Goal: Task Accomplishment & Management: Manage account settings

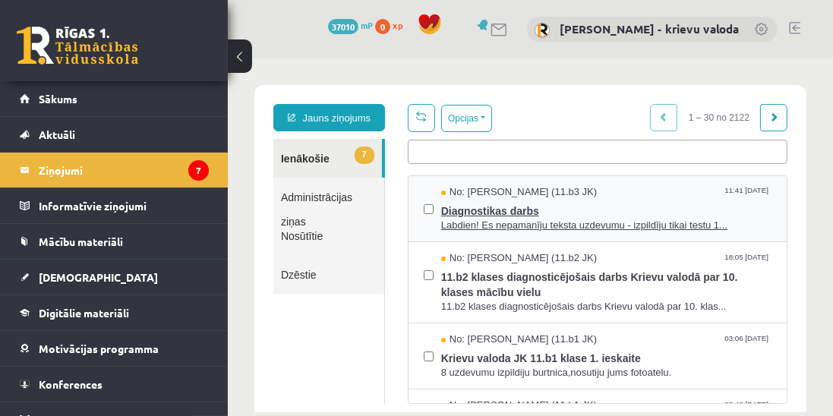
click at [493, 224] on span "Labdien! Es nepamanīju teksta uzdevumu - izpildīju tikai testu 1..." at bounding box center [605, 225] width 330 height 14
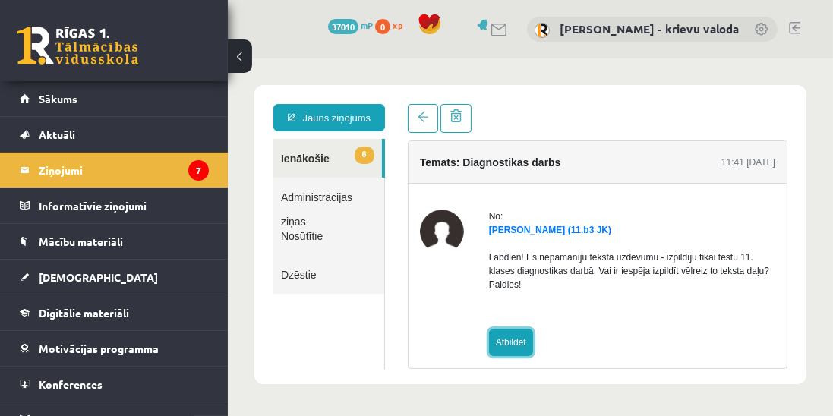
click at [510, 339] on link "Atbildēt" at bounding box center [510, 341] width 44 height 27
type input "**********"
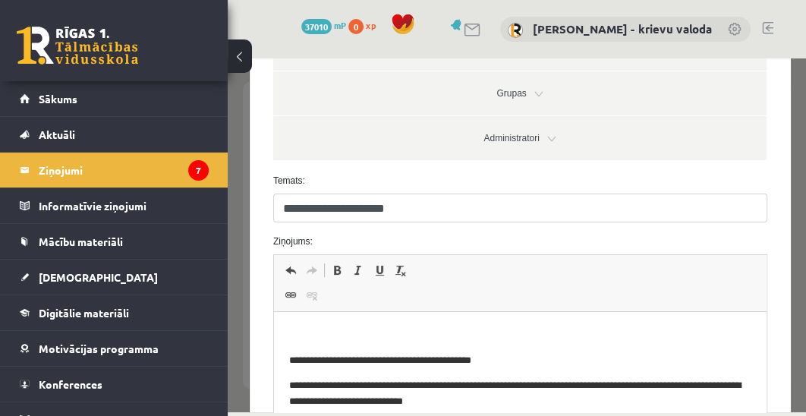
scroll to position [347, 0]
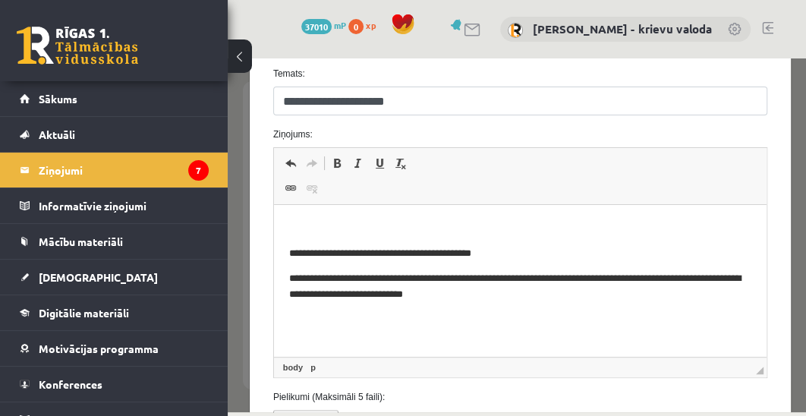
click at [356, 225] on p "Визуальный текстовый редактор, wiswyg-editor-47024944174240-1757354314-855" at bounding box center [519, 228] width 462 height 16
click at [353, 232] on p "Визуальный текстовый редактор, wiswyg-editor-47024944174240-1757354314-855" at bounding box center [519, 228] width 462 height 16
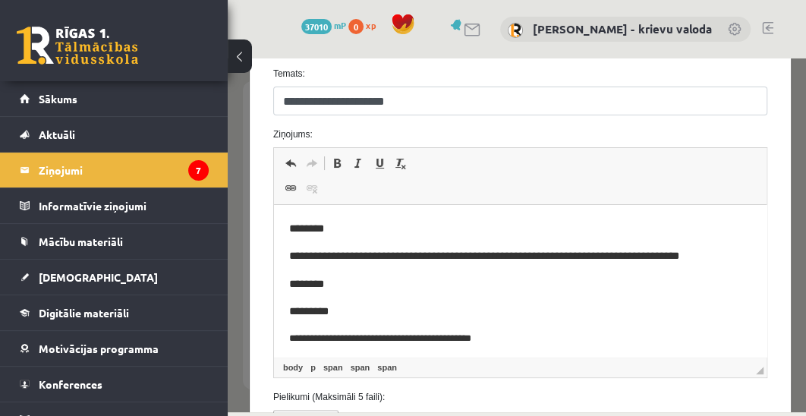
click at [598, 296] on body "**********" at bounding box center [519, 304] width 462 height 168
drag, startPoint x: 531, startPoint y: 257, endPoint x: 663, endPoint y: 261, distance: 132.1
click at [663, 261] on span "**********" at bounding box center [483, 255] width 390 height 11
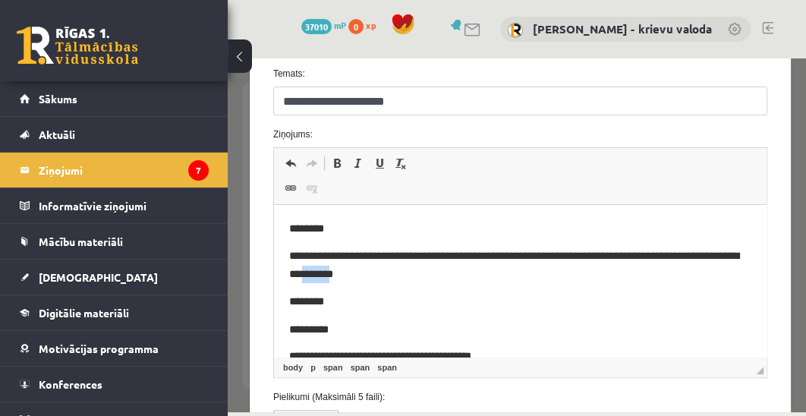
drag, startPoint x: 321, startPoint y: 279, endPoint x: 288, endPoint y: 279, distance: 33.4
click at [288, 279] on span "**********" at bounding box center [513, 264] width 450 height 28
click at [373, 321] on p "*********" at bounding box center [519, 329] width 462 height 17
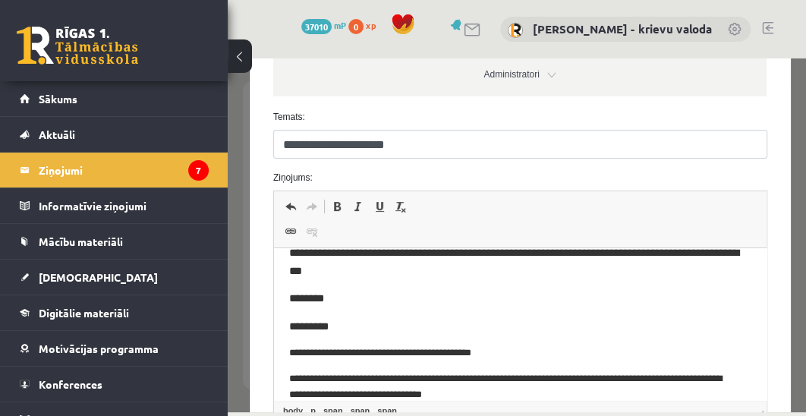
scroll to position [469, 0]
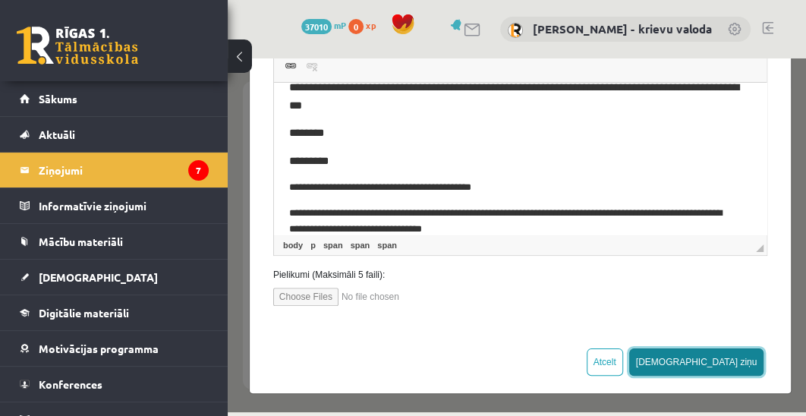
click at [735, 360] on button "[DEMOGRAPHIC_DATA] ziņu" at bounding box center [696, 361] width 135 height 27
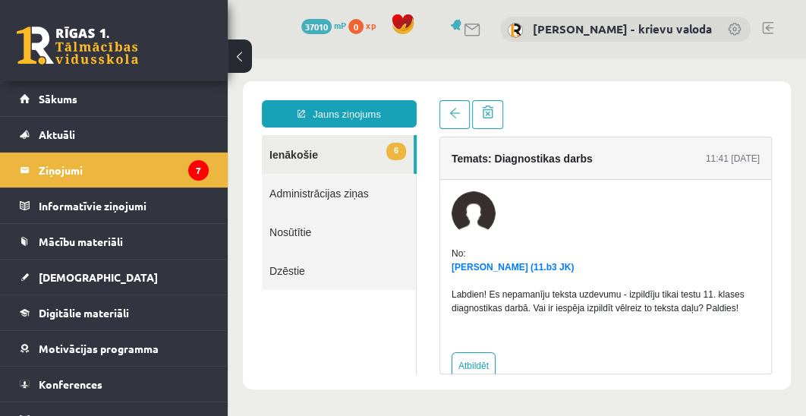
scroll to position [0, 0]
click at [295, 155] on link "6 Ienākošie" at bounding box center [338, 154] width 152 height 39
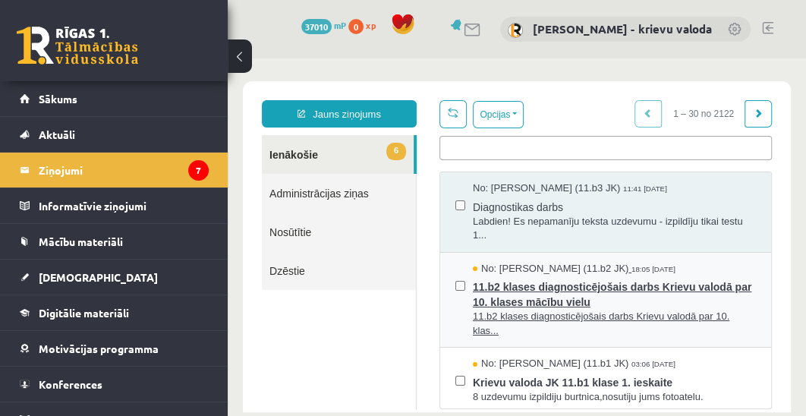
click at [515, 307] on span "11.b2 klases diagnosticējošais darbs Krievu valodā par 10. klases mācību vielu" at bounding box center [614, 293] width 283 height 34
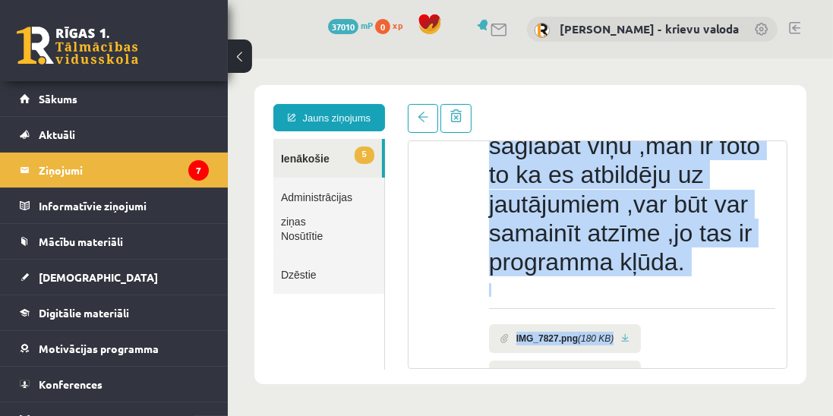
scroll to position [376, 0]
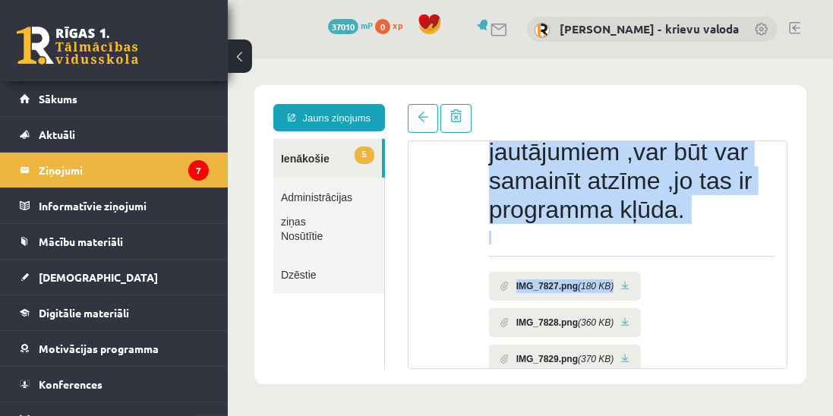
drag, startPoint x: 489, startPoint y: 262, endPoint x: 757, endPoint y: 286, distance: 269.0
click at [757, 286] on div "No: Renata Ļovočko (11.b2 JK) 11.b2 klases diagnosticējošais darbs Krievu valod…" at bounding box center [631, 146] width 286 height 626
click at [805, 301] on body "**********" at bounding box center [529, 234] width 605 height 352
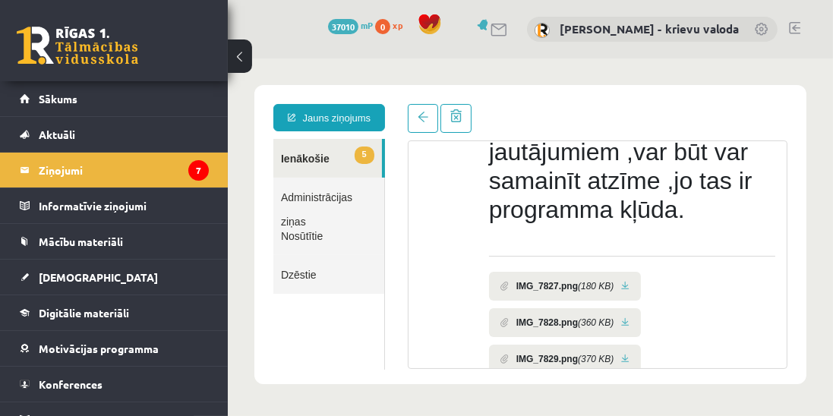
click at [437, 298] on div at bounding box center [441, 140] width 44 height 615
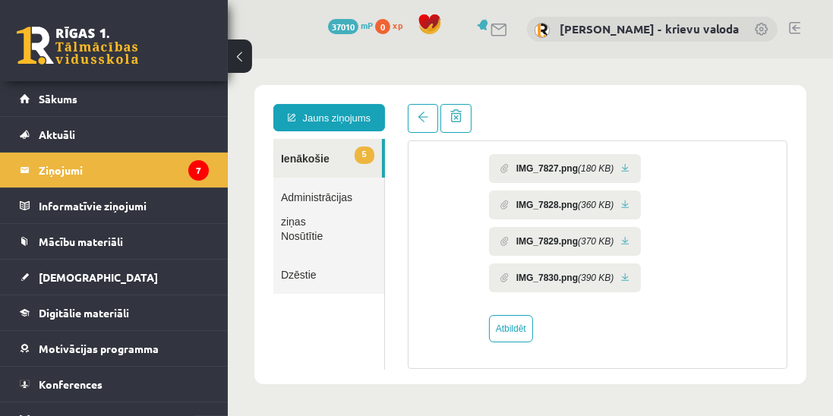
scroll to position [521, 0]
click at [507, 324] on link "Atbildēt" at bounding box center [510, 327] width 44 height 27
type input "**********"
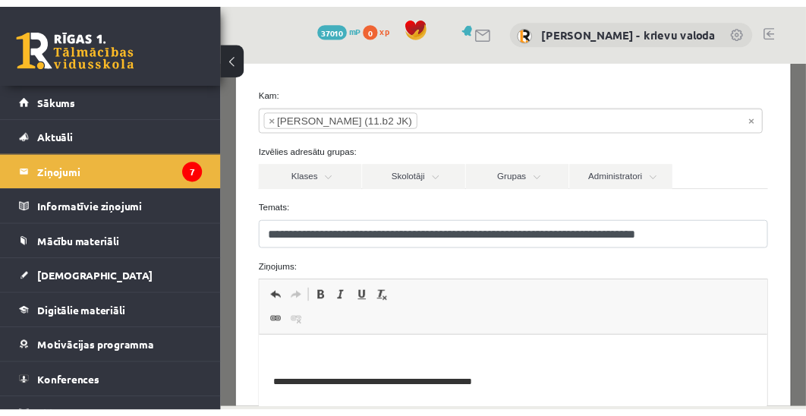
scroll to position [173, 0]
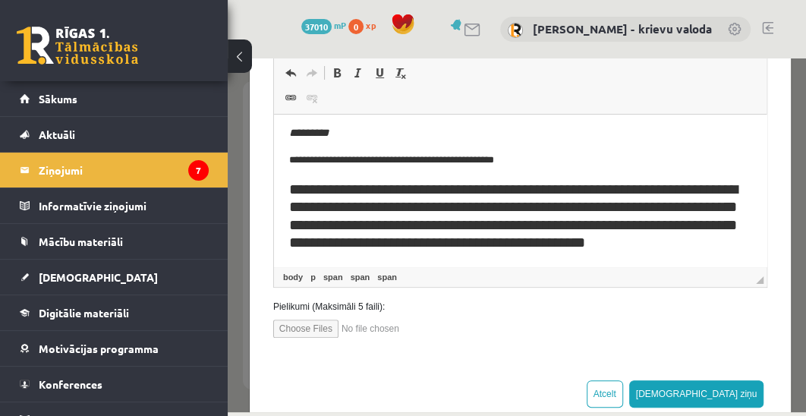
scroll to position [469, 0]
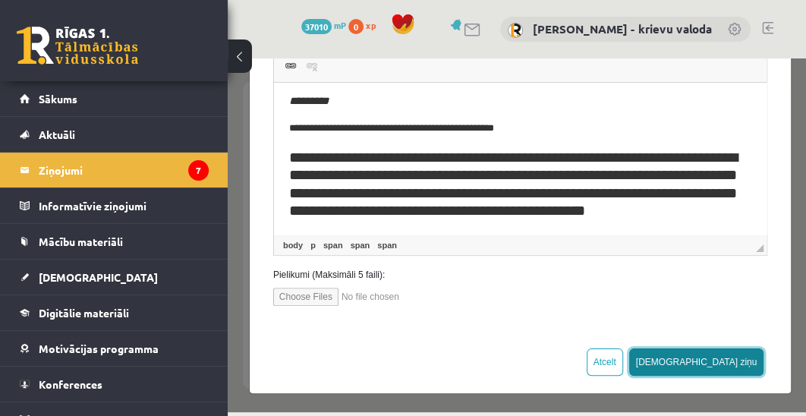
click at [734, 365] on button "[DEMOGRAPHIC_DATA] ziņu" at bounding box center [696, 361] width 135 height 27
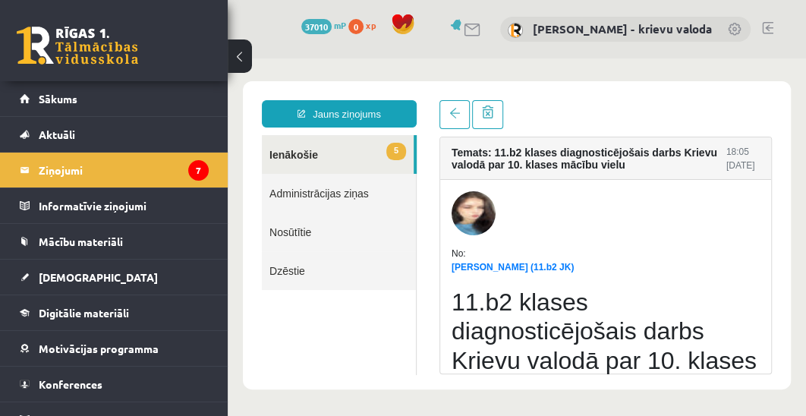
scroll to position [0, 0]
click at [295, 153] on link "5 Ienākošie" at bounding box center [338, 154] width 152 height 39
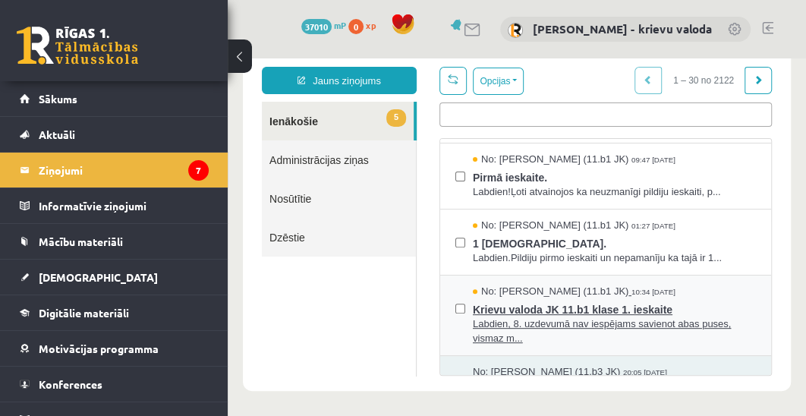
scroll to position [347, 0]
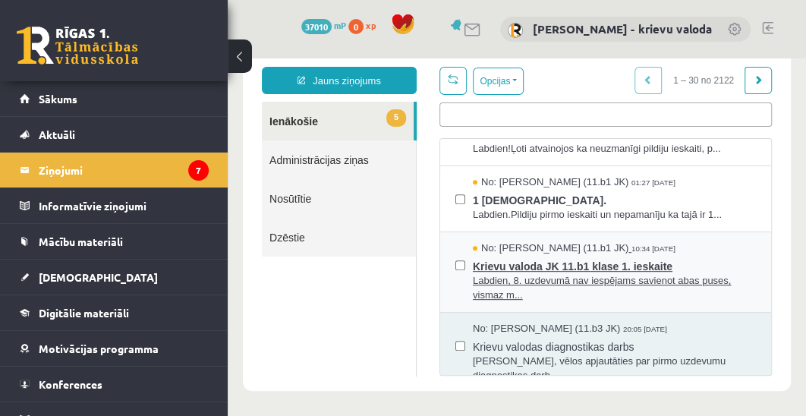
click at [563, 277] on span "Labdien, 8. uzdevumā nav iespējams savienot abas puses, vismaz m..." at bounding box center [614, 288] width 283 height 28
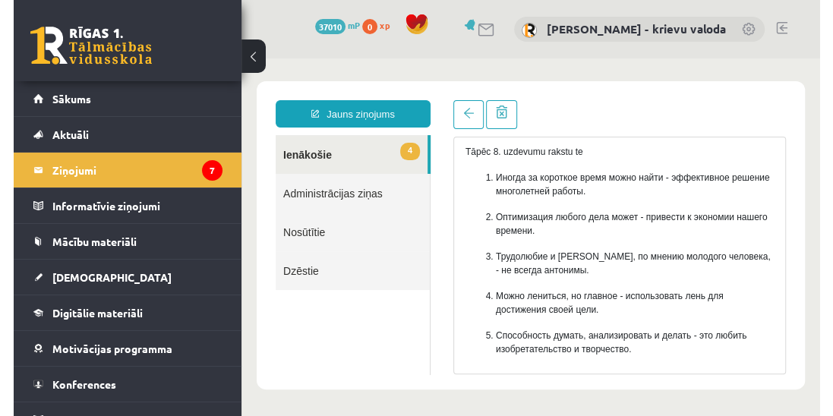
scroll to position [63, 0]
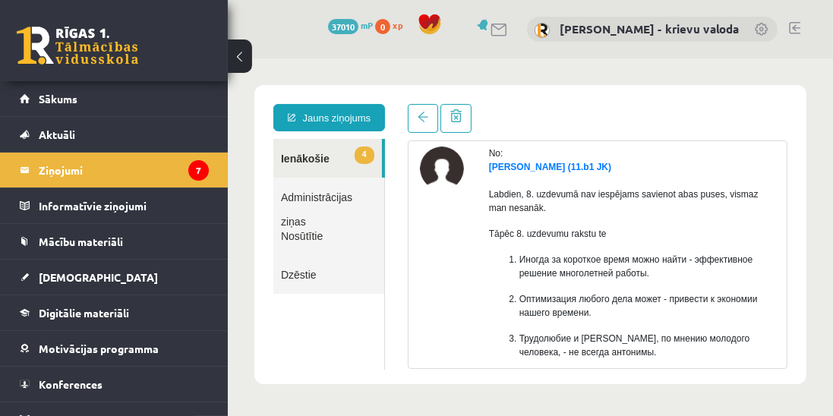
click at [306, 158] on link "4 Ienākošie" at bounding box center [326, 157] width 109 height 39
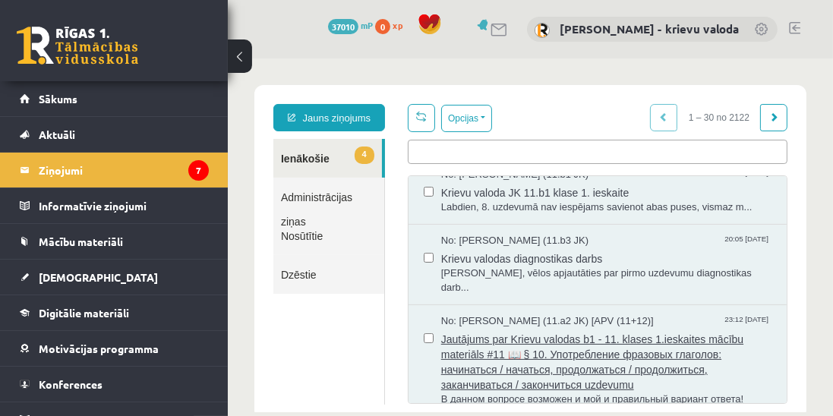
scroll to position [433, 0]
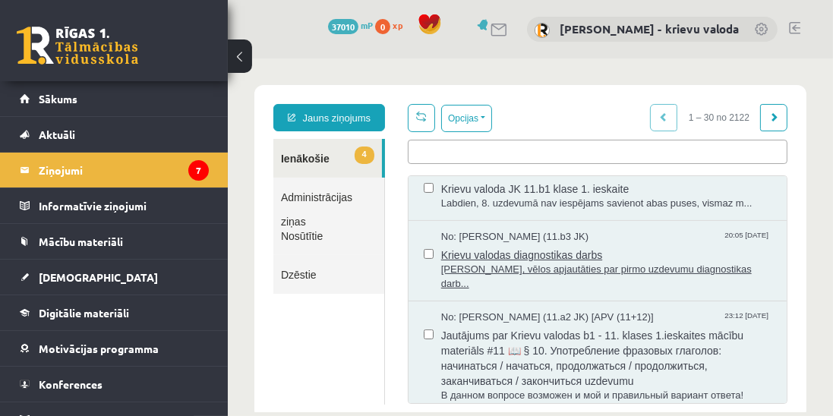
click at [490, 252] on span "Krievu valodas diagnostikas darbs" at bounding box center [605, 252] width 330 height 19
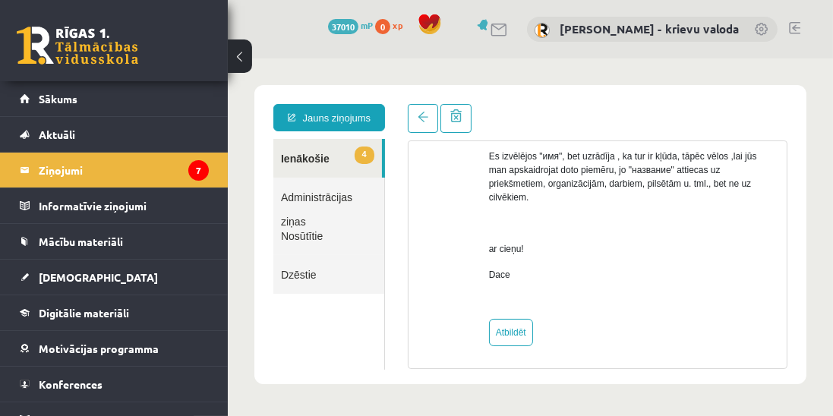
scroll to position [194, 0]
click at [511, 328] on link "Atbildēt" at bounding box center [510, 329] width 44 height 27
type input "**********"
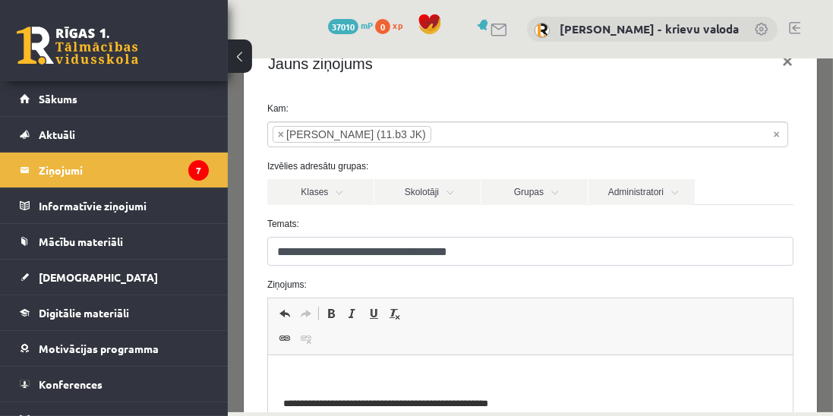
scroll to position [43, 0]
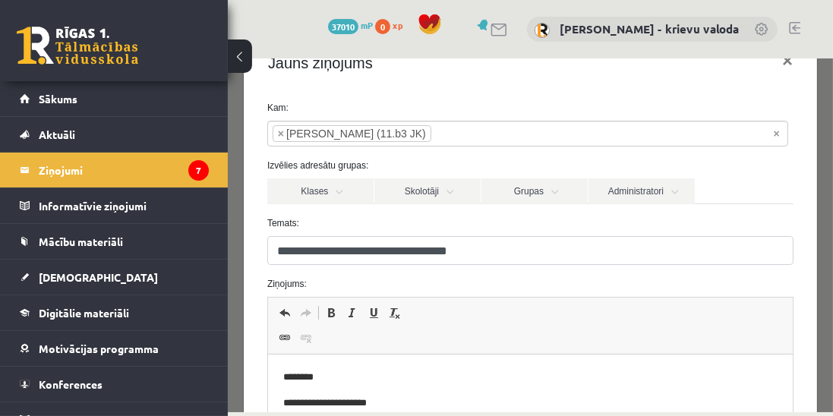
scroll to position [65, 0]
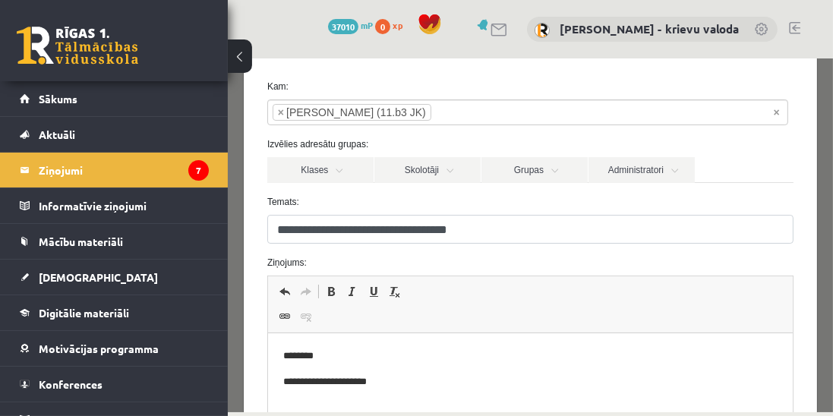
click at [289, 385] on p "**********" at bounding box center [523, 382] width 483 height 16
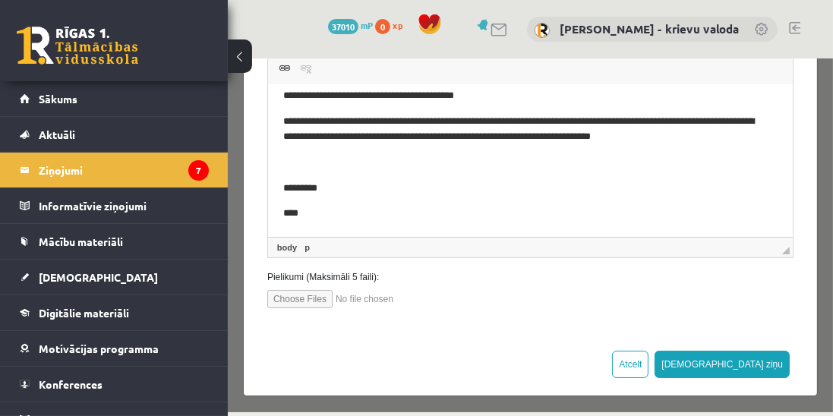
scroll to position [315, 0]
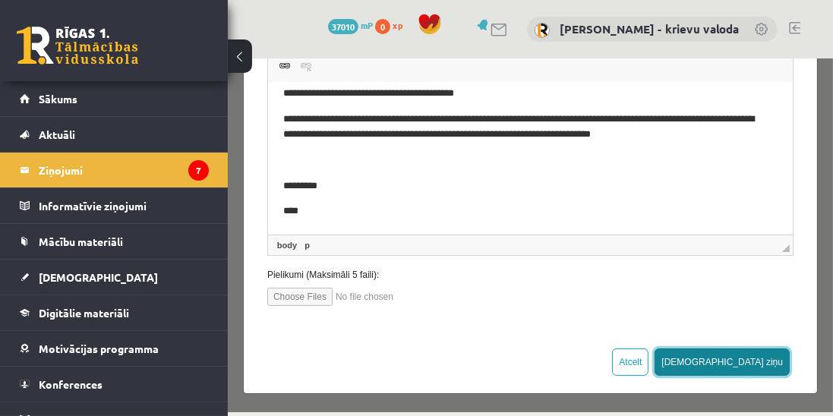
click at [760, 362] on button "Sūtīt ziņu" at bounding box center [721, 361] width 135 height 27
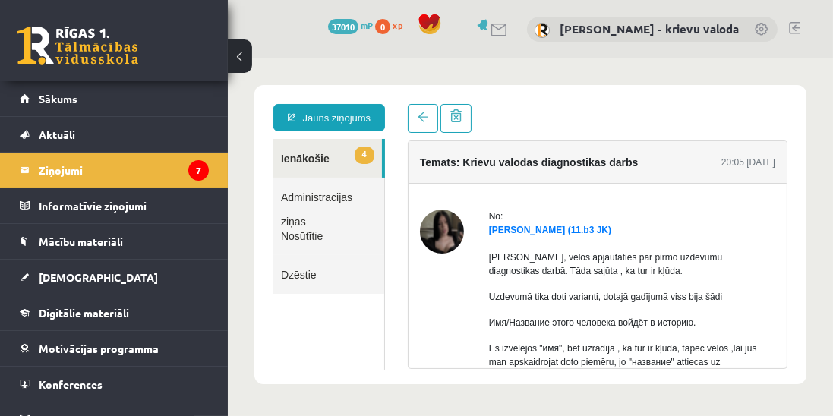
scroll to position [0, 0]
click at [306, 157] on link "4 Ienākošie" at bounding box center [326, 157] width 109 height 39
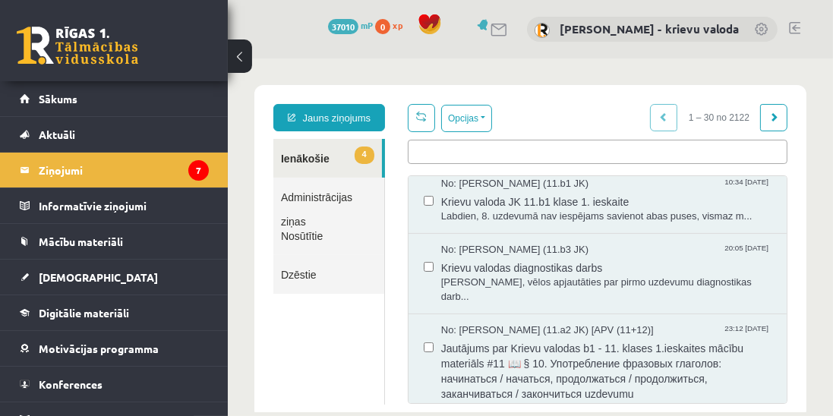
scroll to position [477, 0]
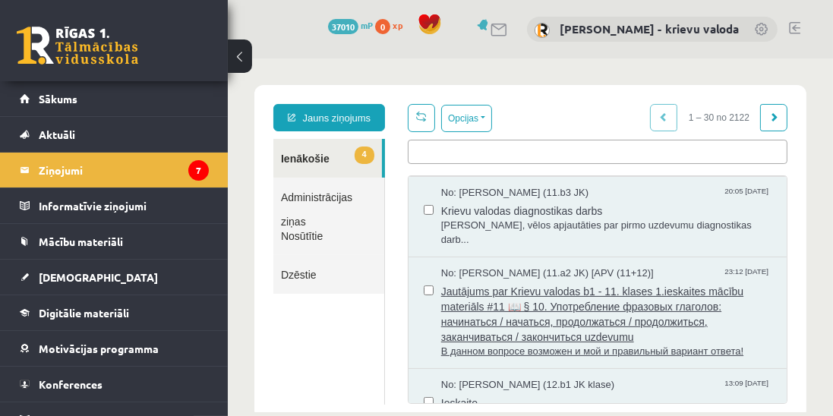
click at [571, 310] on span "Jautājums par Krievu valodas b1 - 11. klases 1.ieskaites mācību materiāls #11 📖…" at bounding box center [605, 311] width 330 height 65
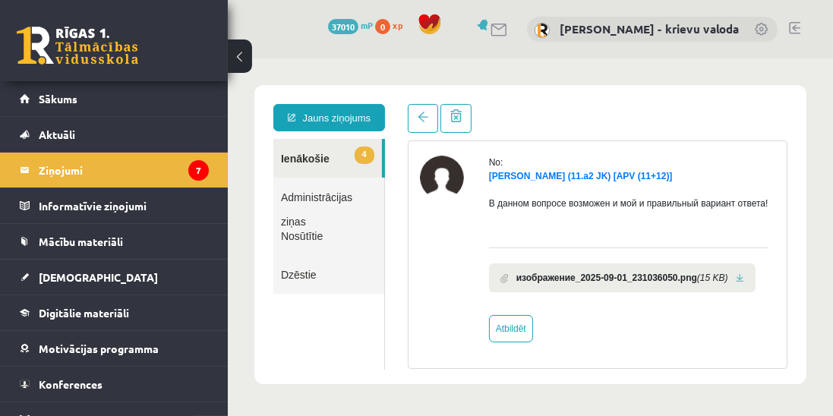
scroll to position [80, 0]
click at [739, 276] on link at bounding box center [739, 277] width 8 height 10
click at [738, 279] on link at bounding box center [739, 277] width 8 height 10
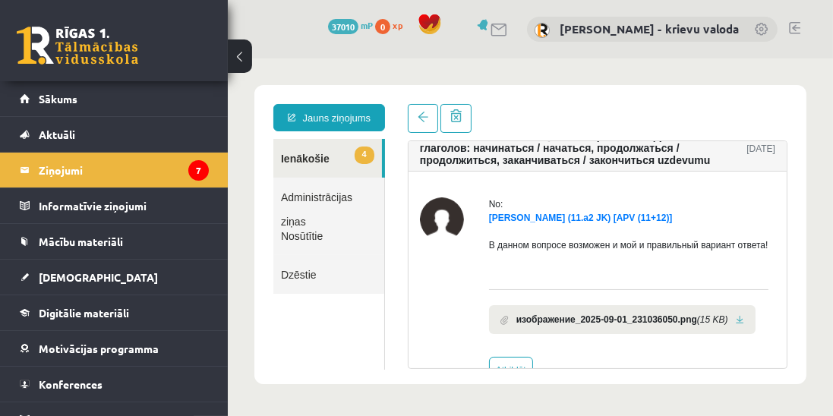
scroll to position [43, 0]
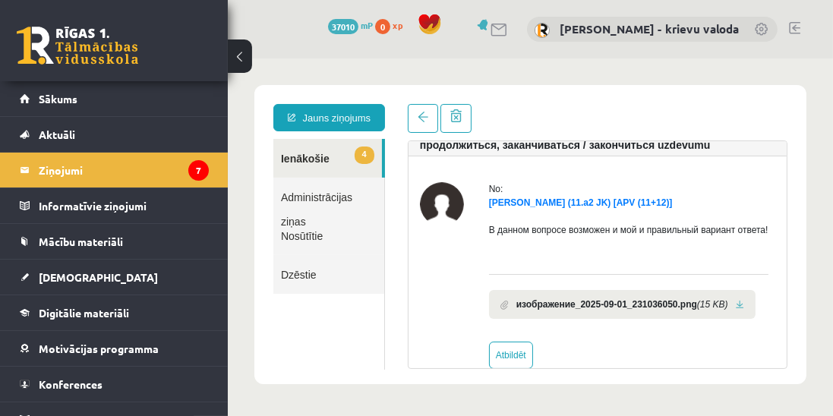
click at [307, 157] on link "4 Ienākošie" at bounding box center [326, 157] width 109 height 39
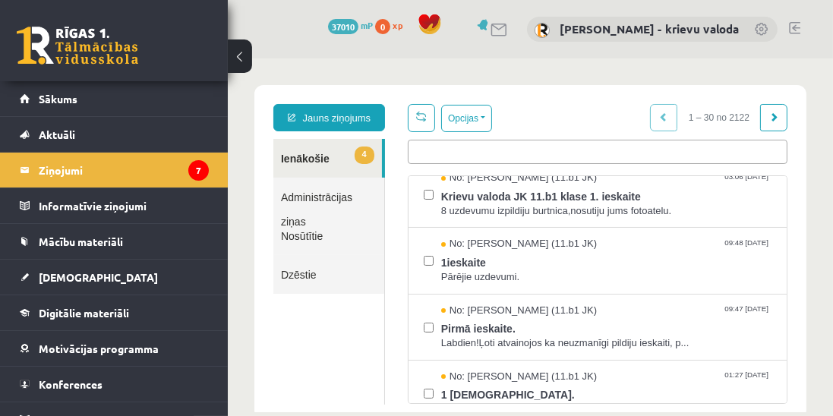
scroll to position [173, 0]
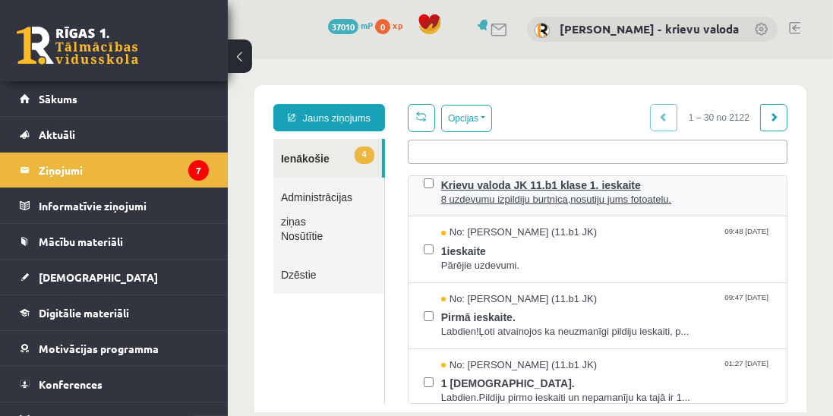
click at [515, 197] on span "8 uzdevumu izpildiju burtnica,nosutiju jums fotoatelu." at bounding box center [605, 199] width 330 height 14
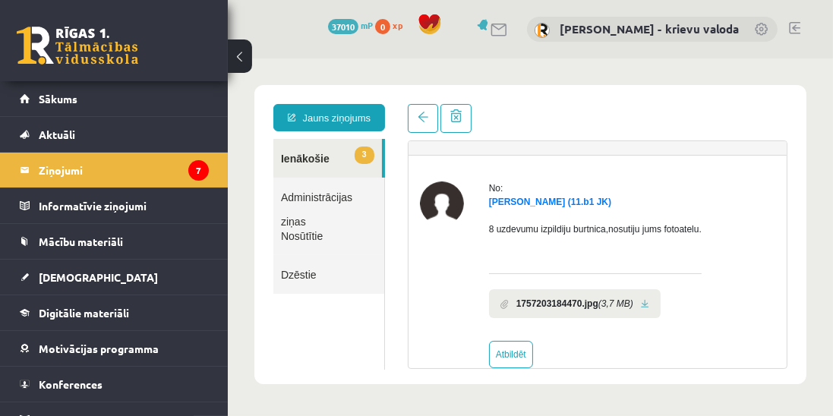
scroll to position [43, 0]
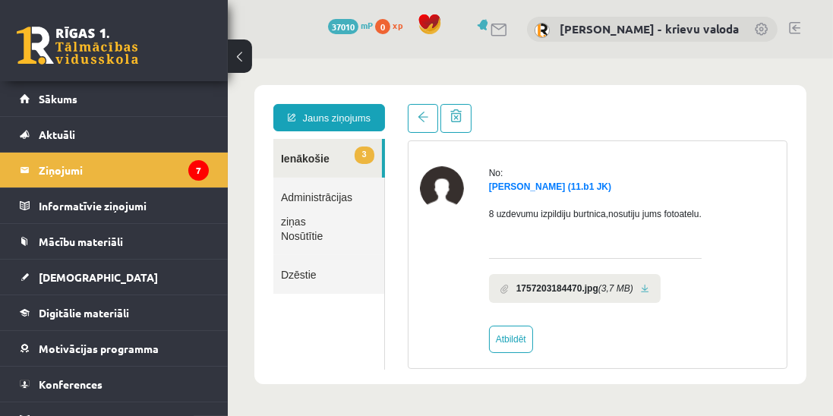
click at [641, 285] on link at bounding box center [644, 288] width 8 height 10
click at [308, 161] on link "3 Ienākošie" at bounding box center [326, 157] width 109 height 39
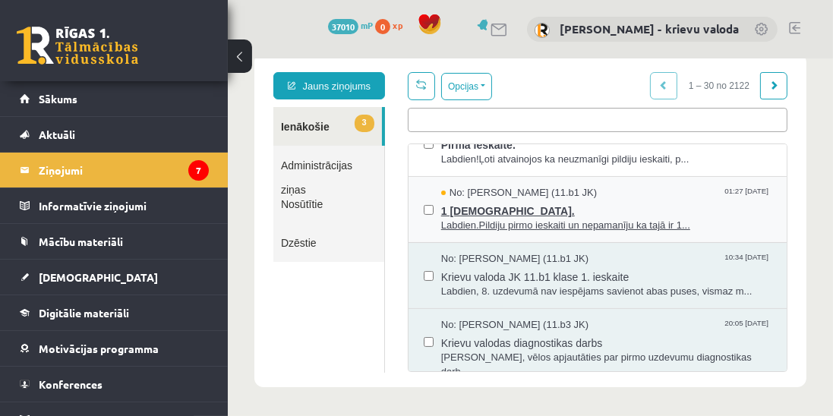
scroll to position [347, 0]
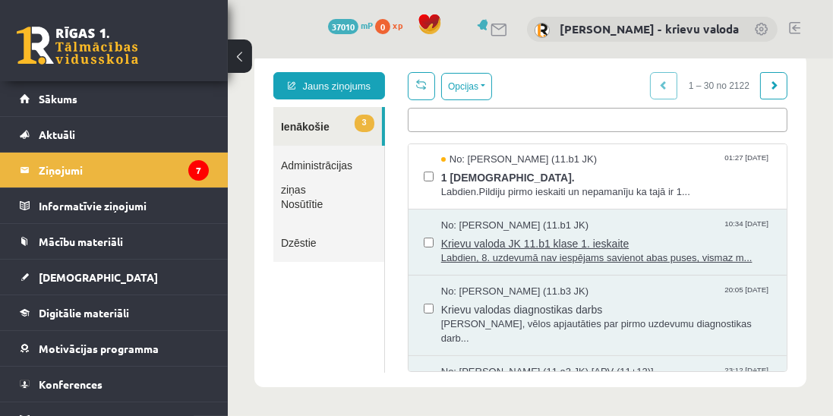
click at [635, 253] on span "Labdien, 8. uzdevumā nav iespējams savienot abas puses, vismaz m..." at bounding box center [605, 257] width 330 height 14
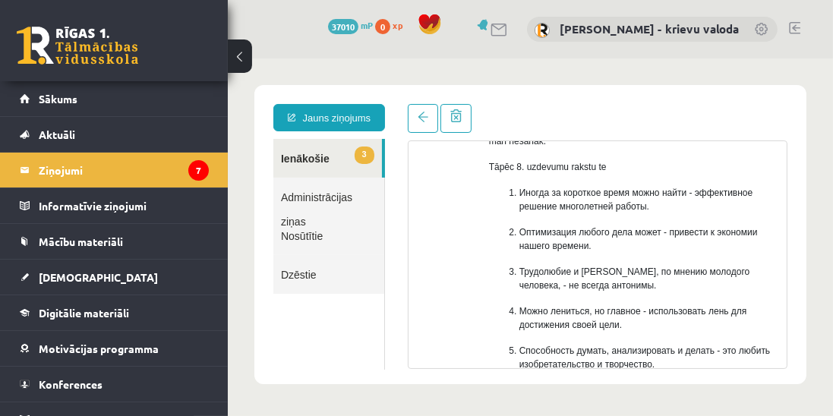
scroll to position [216, 0]
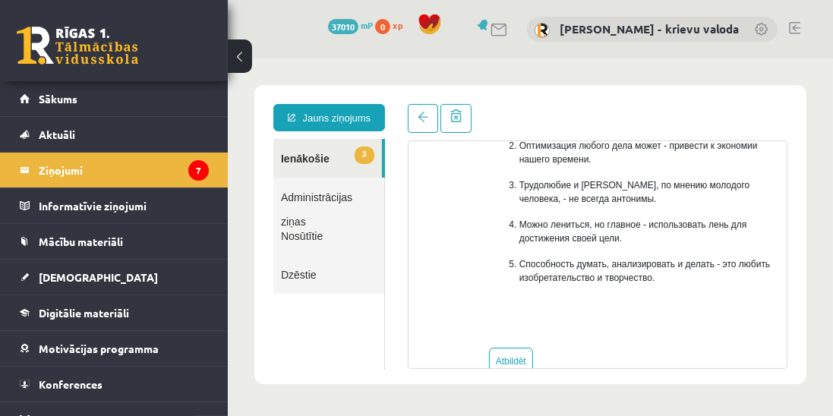
click at [304, 157] on link "3 Ienākošie" at bounding box center [326, 157] width 109 height 39
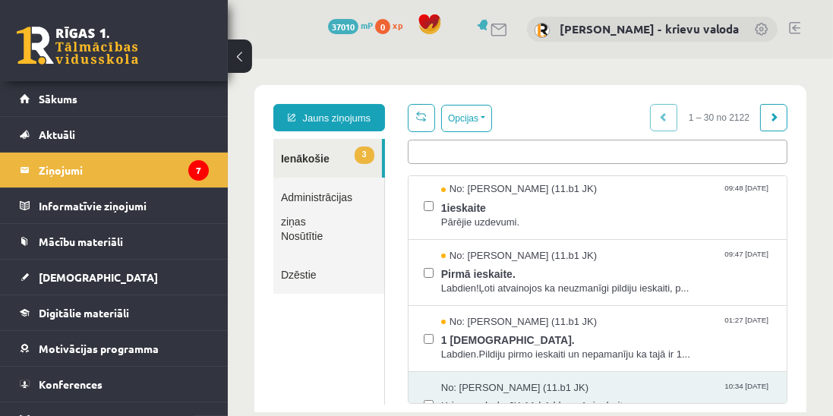
click at [797, 27] on link at bounding box center [794, 28] width 11 height 12
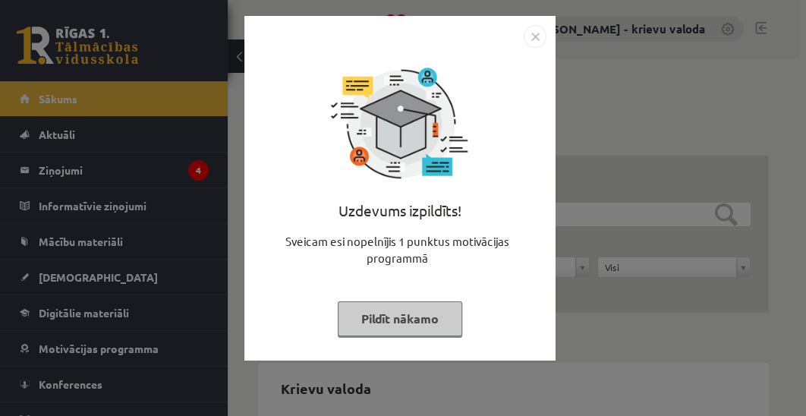
click at [398, 314] on button "Pildīt nākamo" at bounding box center [400, 318] width 124 height 35
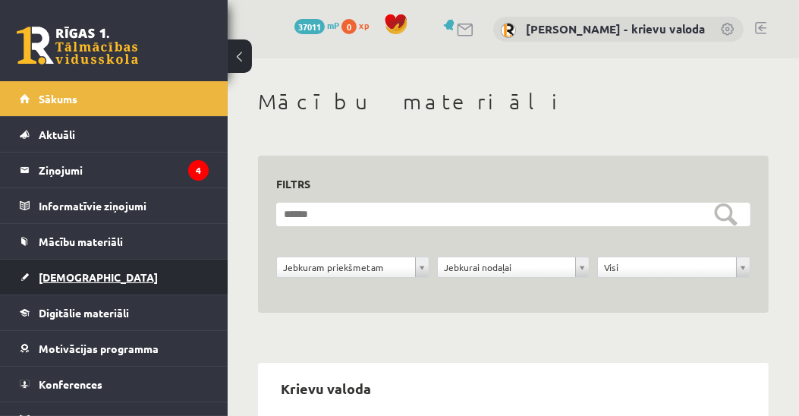
click at [73, 272] on span "[DEMOGRAPHIC_DATA]" at bounding box center [98, 277] width 119 height 14
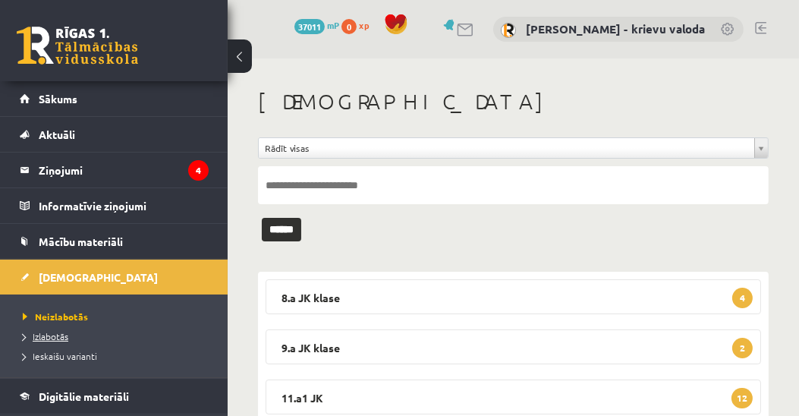
click at [46, 335] on span "Izlabotās" at bounding box center [46, 336] width 46 height 12
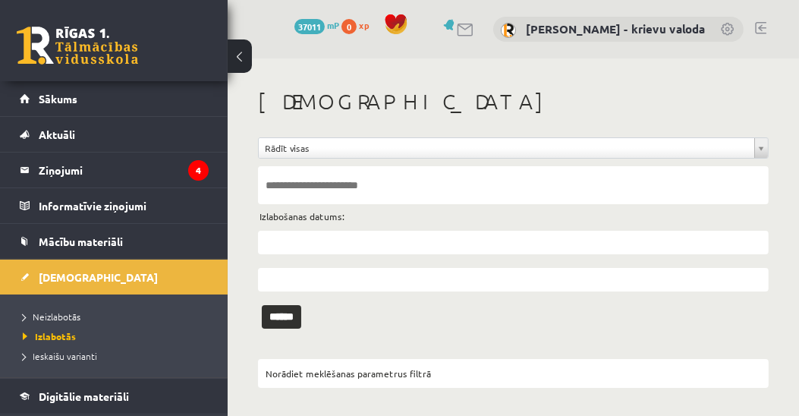
click at [304, 187] on input "text" at bounding box center [513, 185] width 511 height 38
type input "**********"
click at [295, 318] on input "******" at bounding box center [281, 317] width 39 height 24
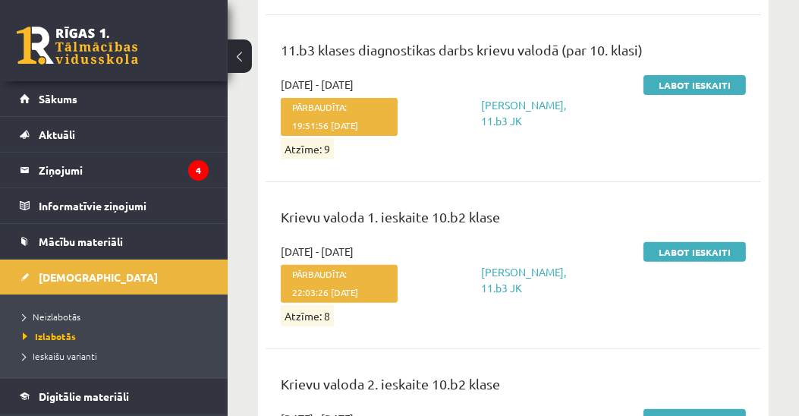
scroll to position [509, 0]
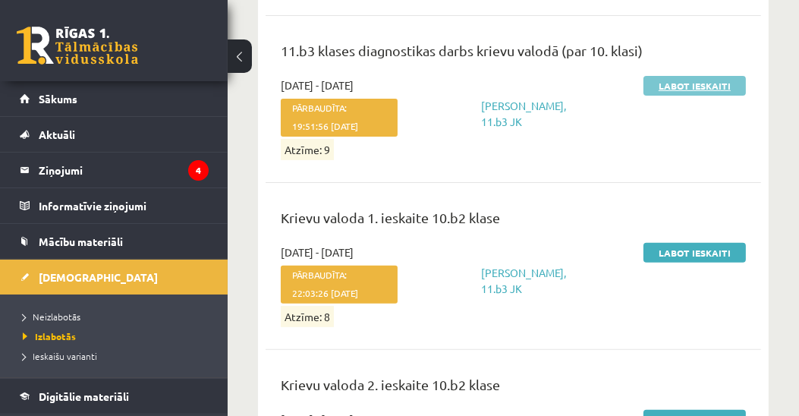
click at [683, 87] on link "Labot ieskaiti" at bounding box center [695, 86] width 102 height 20
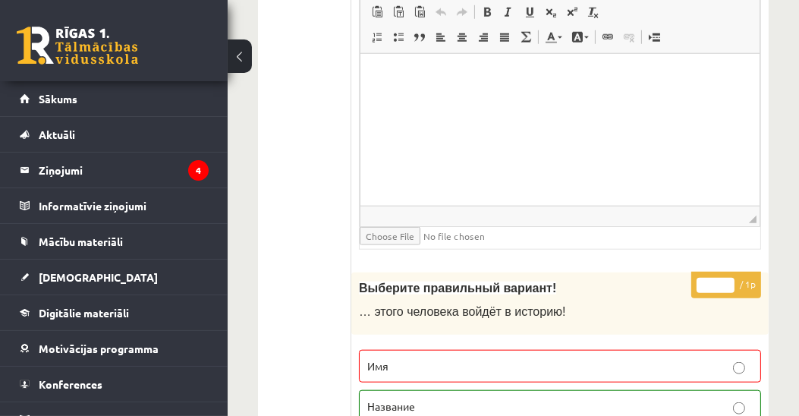
scroll to position [7199, 0]
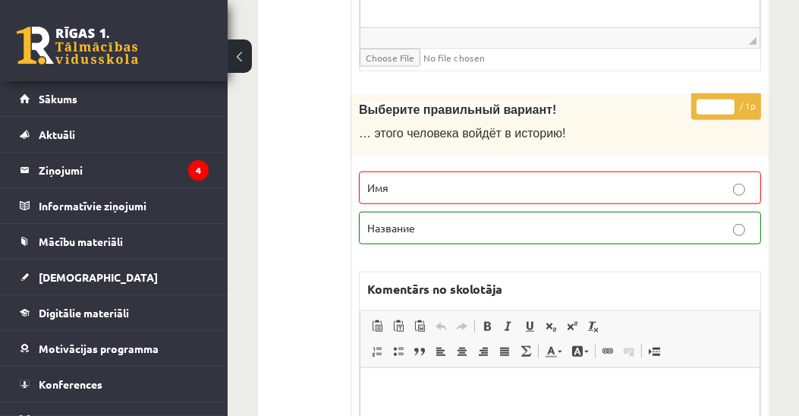
type input "*"
click at [728, 99] on input "*" at bounding box center [716, 106] width 38 height 15
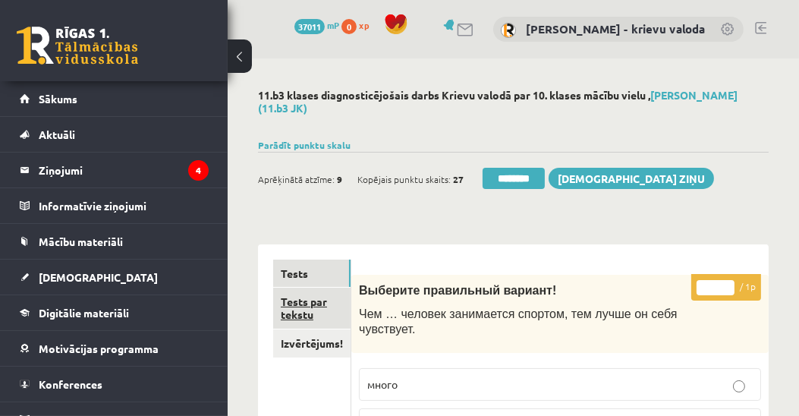
click at [295, 313] on link "Tests par tekstu" at bounding box center [311, 308] width 77 height 41
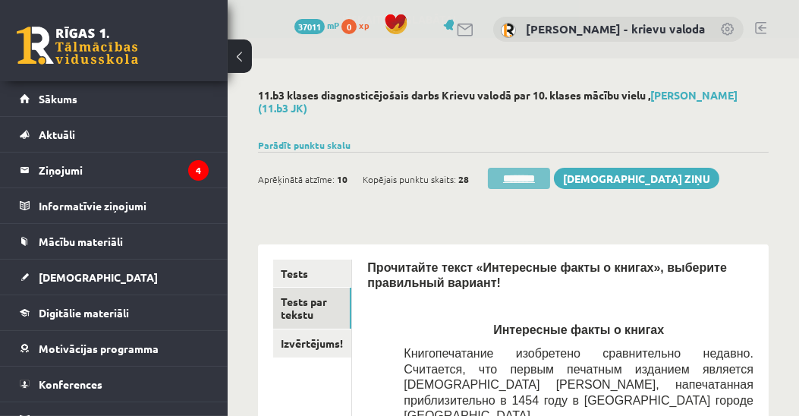
click at [515, 176] on input "********" at bounding box center [519, 178] width 62 height 21
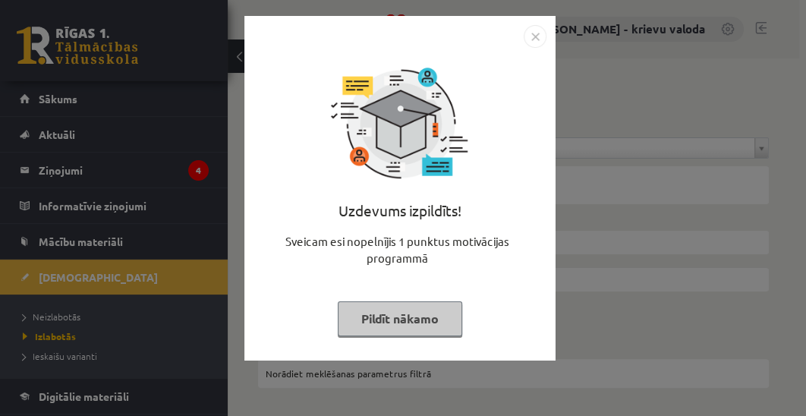
click at [431, 325] on button "Pildīt nākamo" at bounding box center [400, 318] width 124 height 35
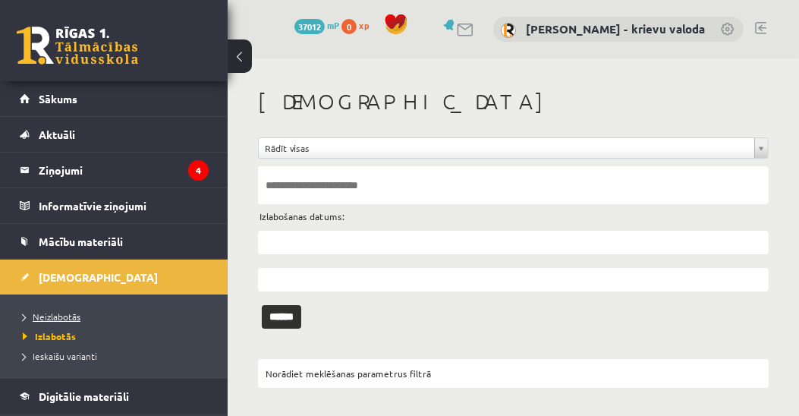
click at [54, 313] on span "Neizlabotās" at bounding box center [52, 316] width 58 height 12
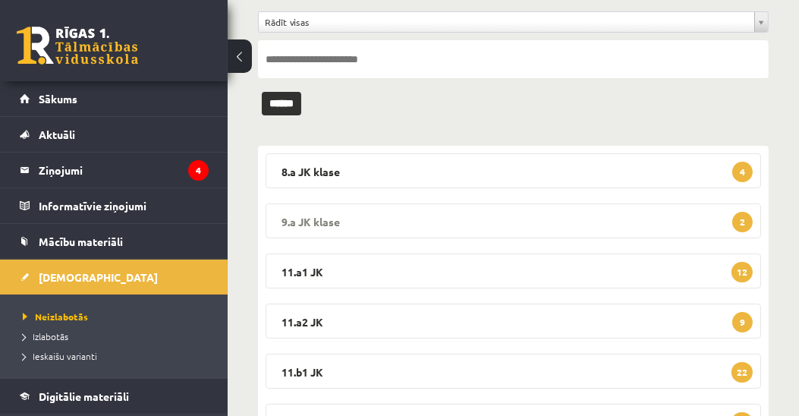
scroll to position [130, 0]
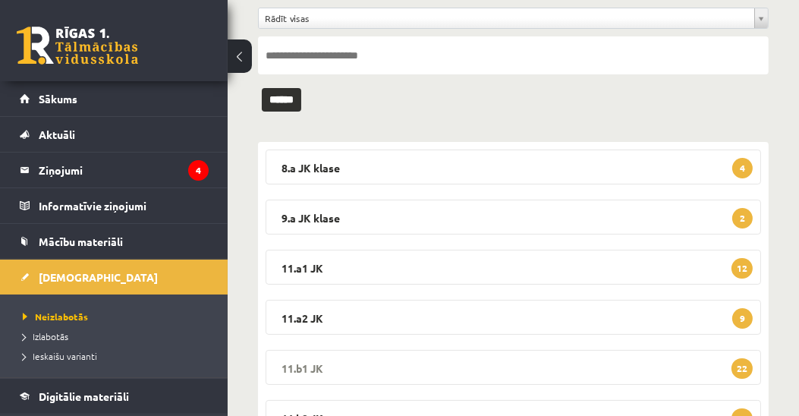
click at [307, 363] on legend "11.b1 JK 22" at bounding box center [514, 367] width 496 height 35
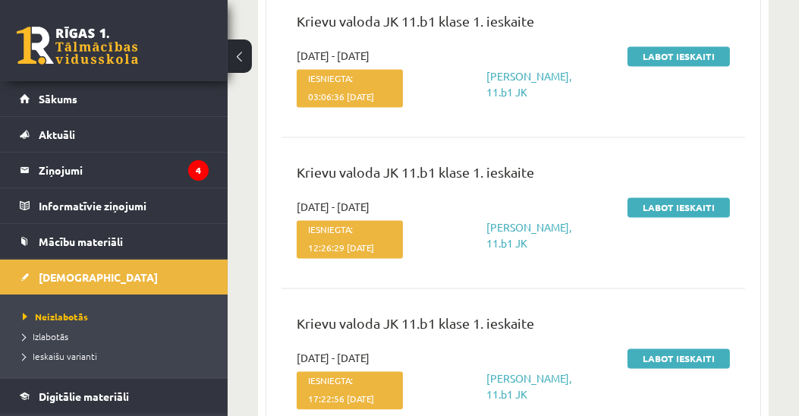
scroll to position [3123, 0]
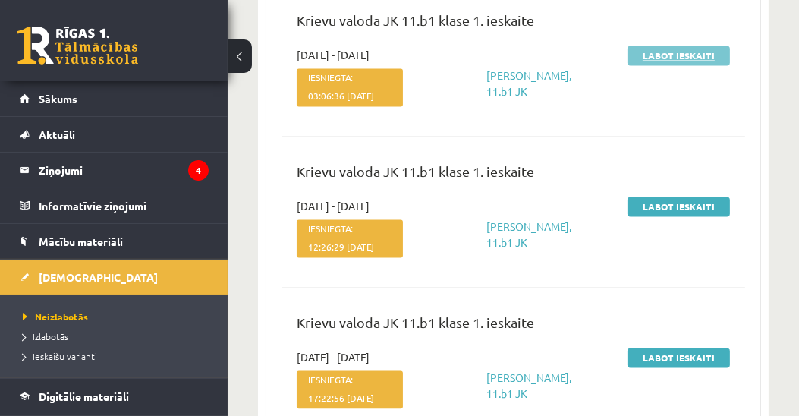
click at [691, 65] on link "Labot ieskaiti" at bounding box center [679, 56] width 102 height 20
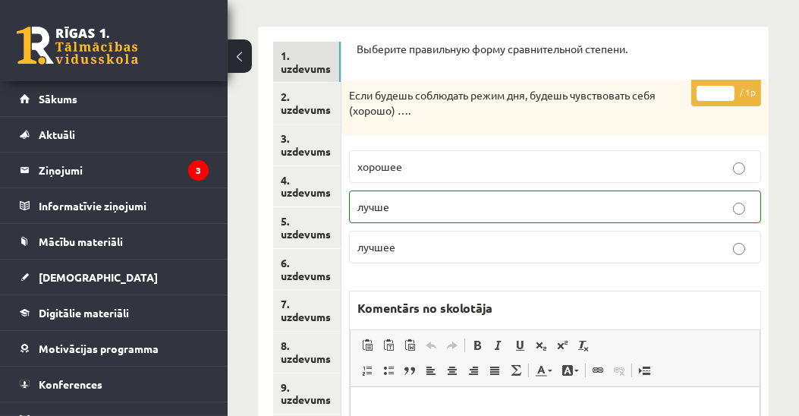
scroll to position [216, 0]
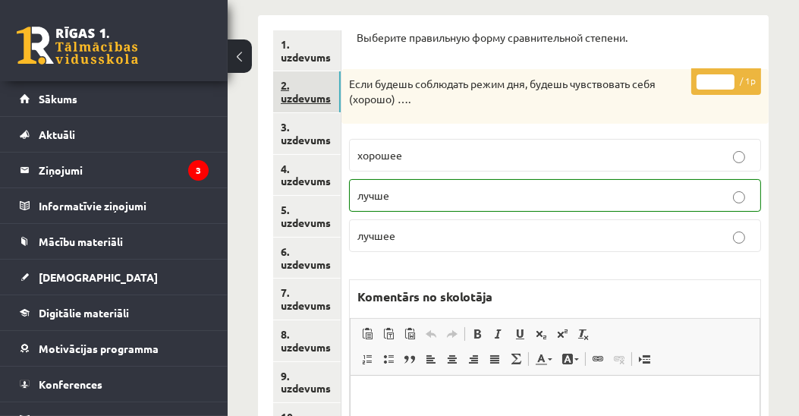
click at [307, 99] on link "2. uzdevums" at bounding box center [307, 91] width 68 height 41
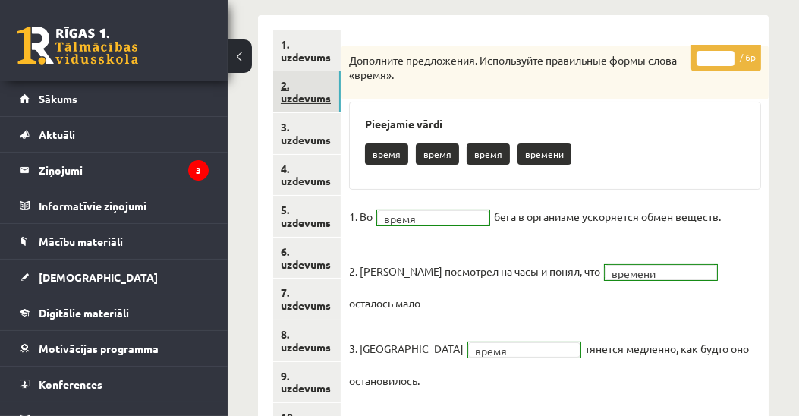
scroll to position [0, 0]
click at [301, 141] on link "3. uzdevums" at bounding box center [307, 133] width 68 height 41
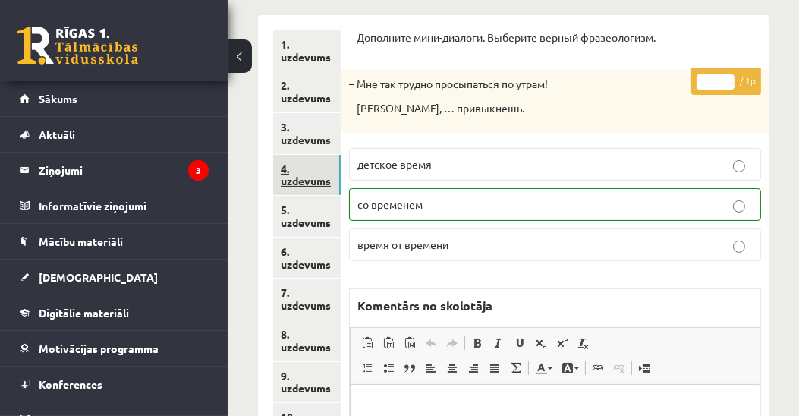
click at [301, 179] on link "4. uzdevums" at bounding box center [307, 175] width 68 height 41
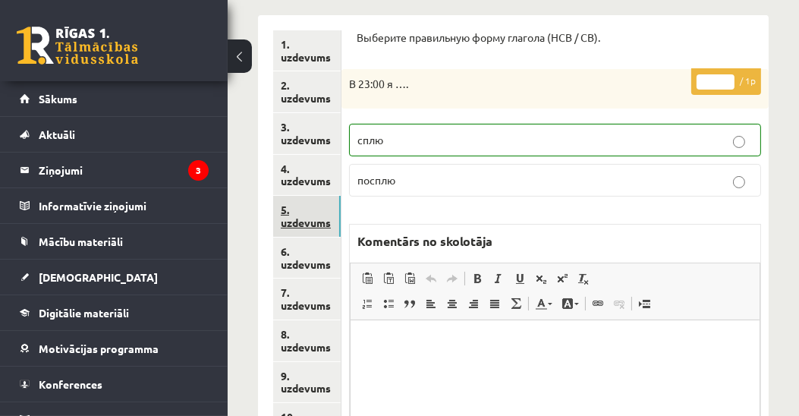
click at [295, 223] on link "5. uzdevums" at bounding box center [307, 216] width 68 height 41
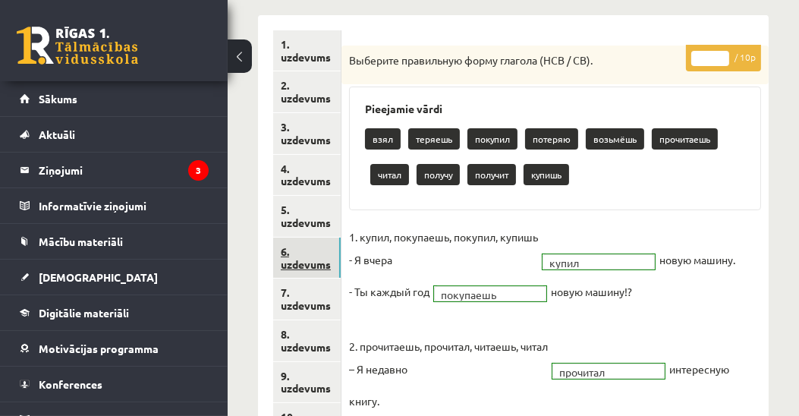
click at [295, 266] on link "6. uzdevums" at bounding box center [307, 258] width 68 height 41
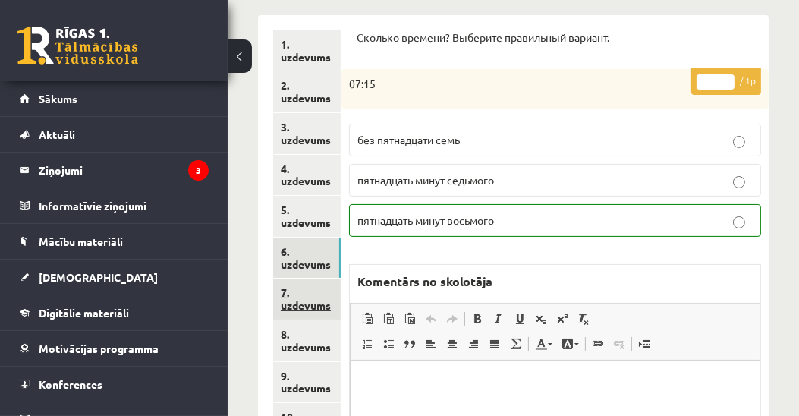
click at [294, 301] on link "7. uzdevums" at bounding box center [307, 299] width 68 height 41
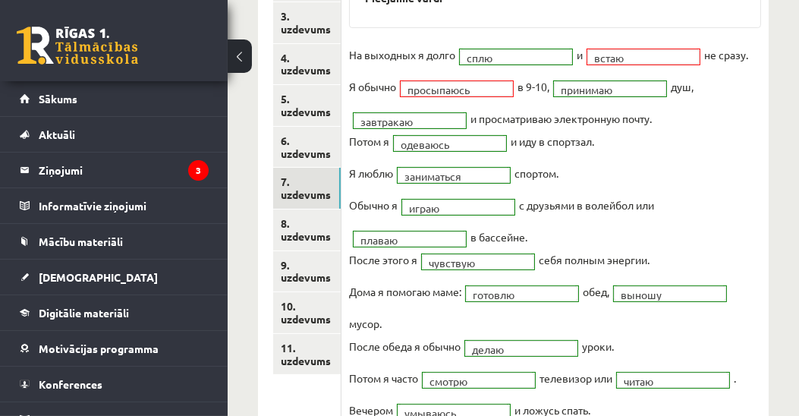
scroll to position [304, 0]
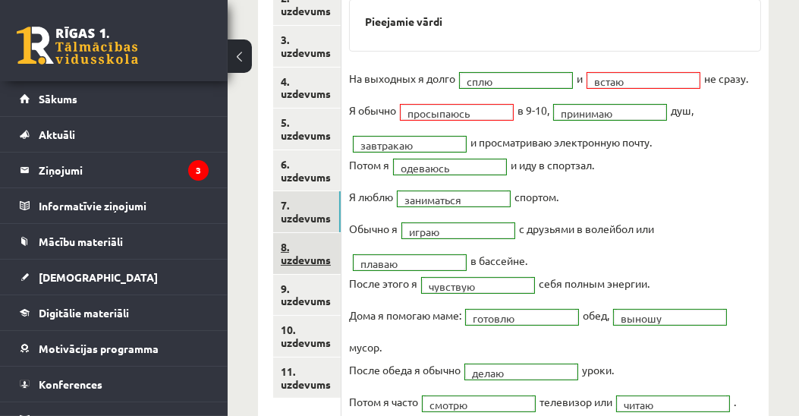
click at [305, 257] on link "8. uzdevums" at bounding box center [307, 253] width 68 height 41
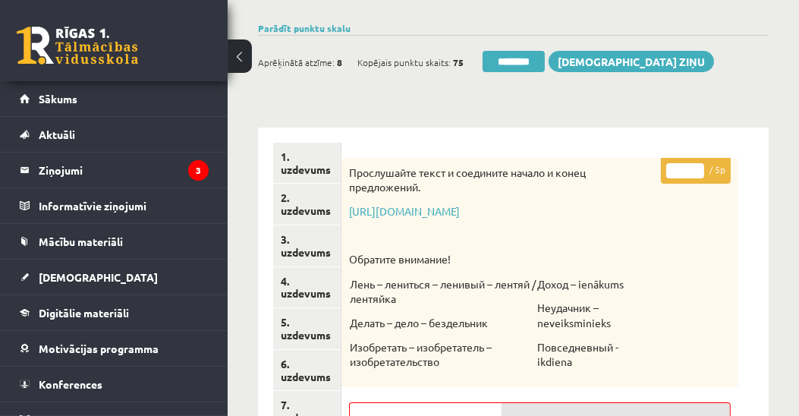
scroll to position [0, 0]
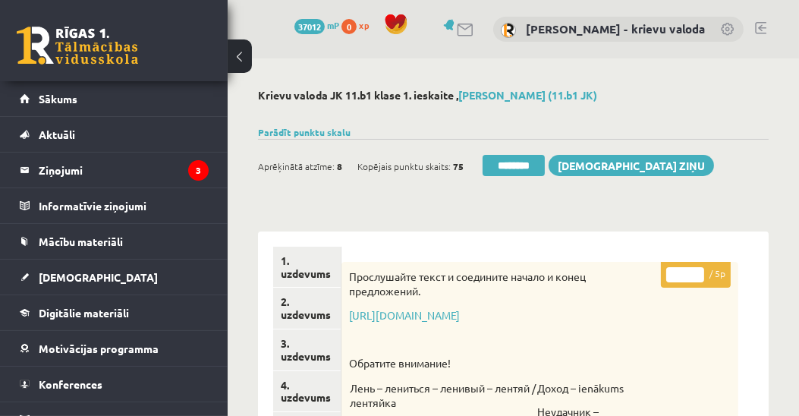
click at [684, 277] on input "*" at bounding box center [685, 274] width 38 height 15
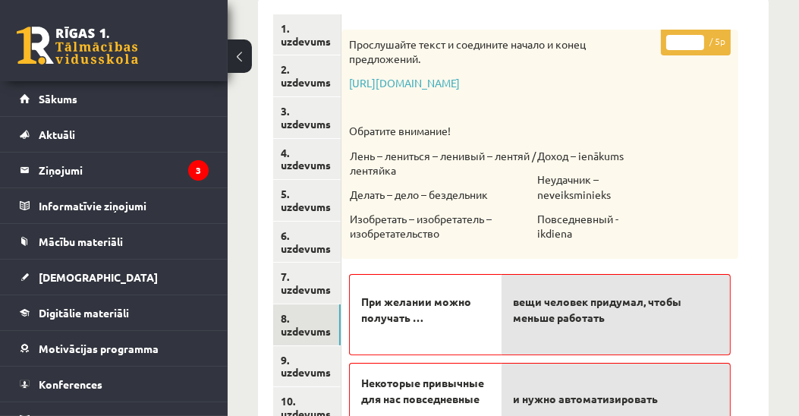
scroll to position [347, 0]
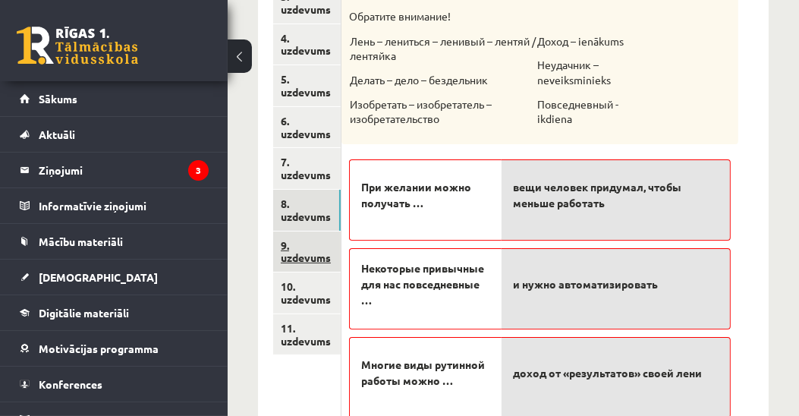
type input "*"
click at [304, 258] on link "9. uzdevums" at bounding box center [307, 252] width 68 height 41
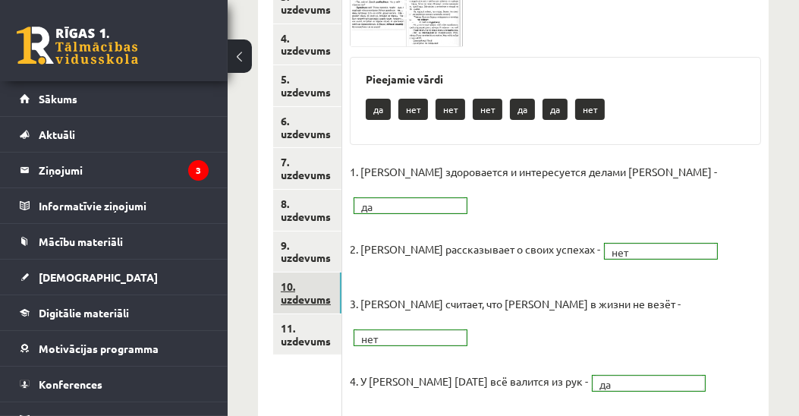
click at [322, 301] on link "10. uzdevums" at bounding box center [307, 292] width 68 height 41
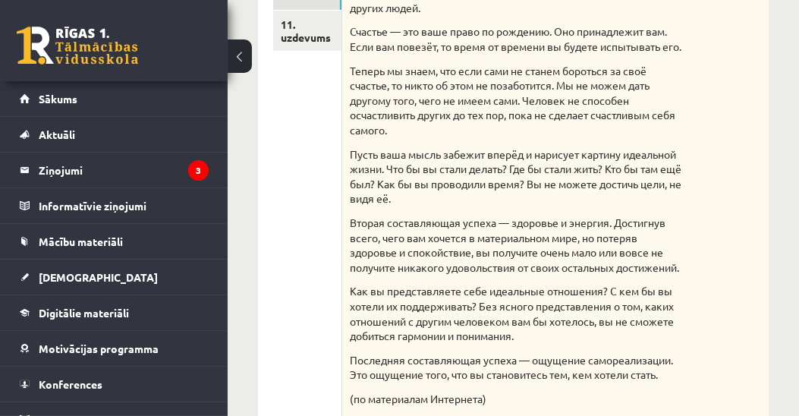
scroll to position [433, 0]
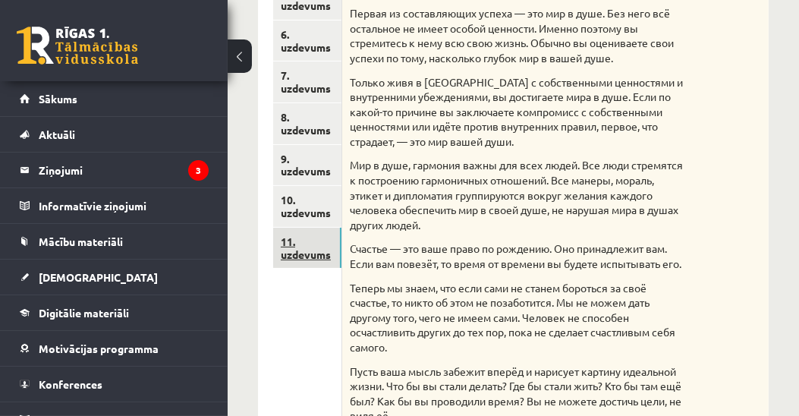
click at [313, 256] on link "11. uzdevums" at bounding box center [307, 248] width 68 height 41
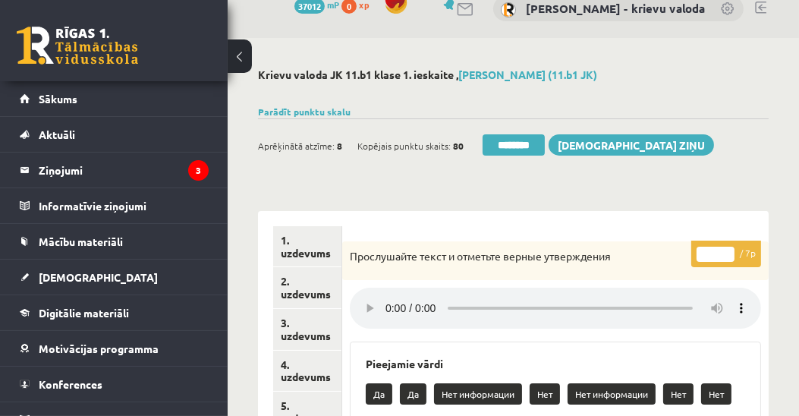
scroll to position [0, 0]
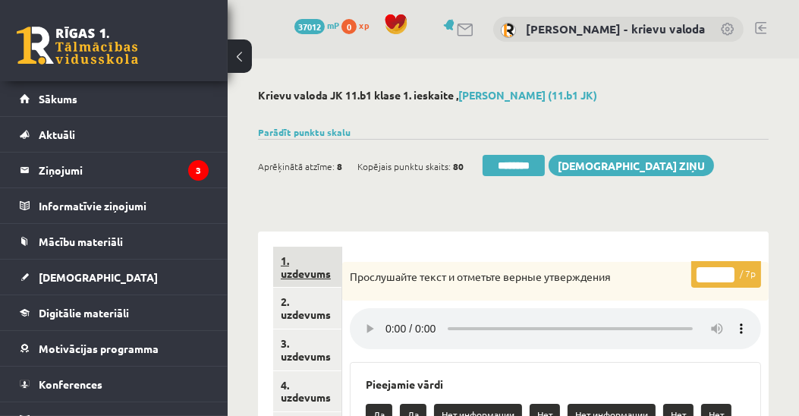
click at [289, 268] on link "1. uzdevums" at bounding box center [307, 267] width 68 height 41
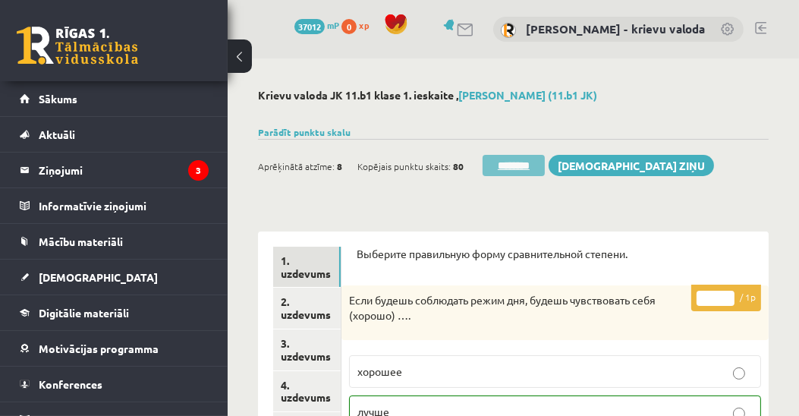
click at [525, 165] on input "********" at bounding box center [514, 165] width 62 height 21
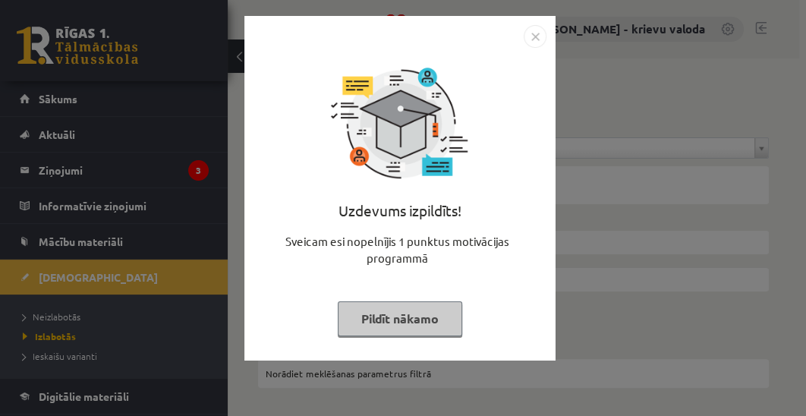
click at [415, 319] on button "Pildīt nākamo" at bounding box center [400, 318] width 124 height 35
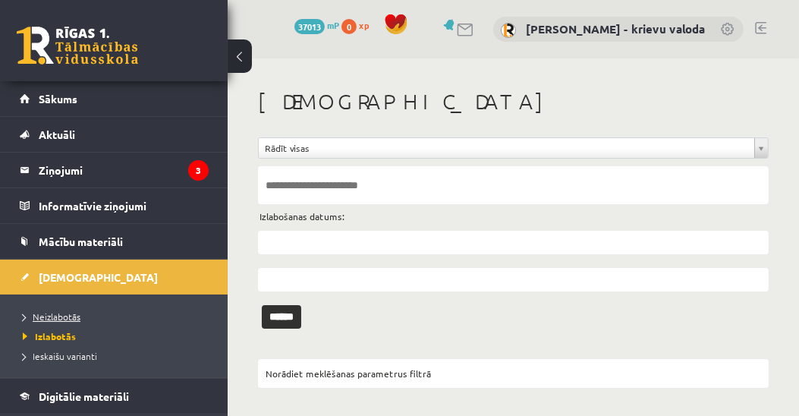
click at [45, 313] on span "Neizlabotās" at bounding box center [52, 316] width 58 height 12
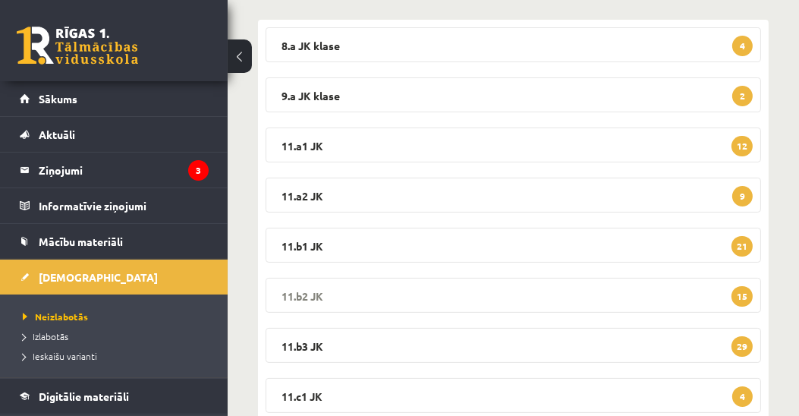
scroll to position [260, 0]
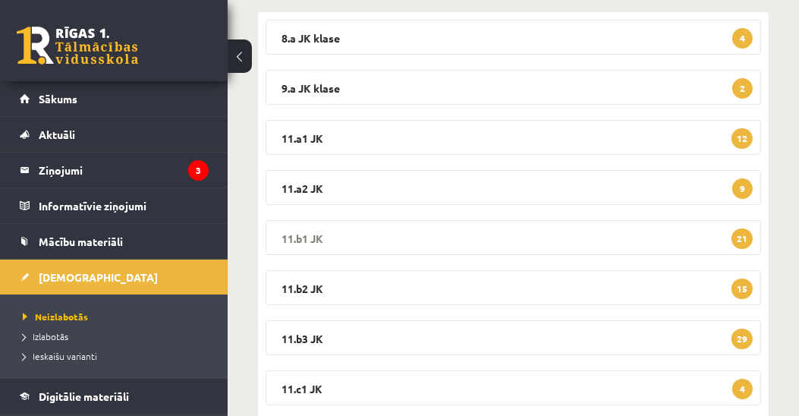
click at [313, 235] on legend "11.b1 JK 21" at bounding box center [514, 237] width 496 height 35
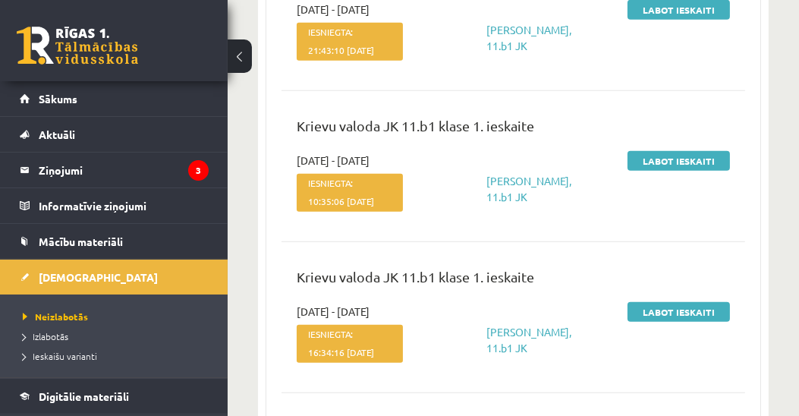
scroll to position [1387, 0]
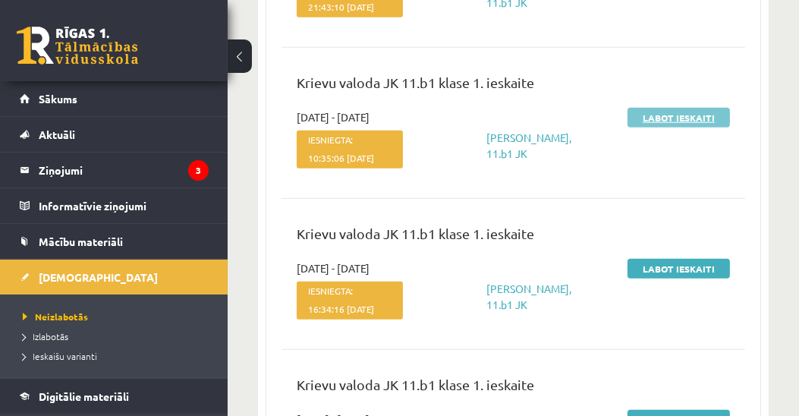
click at [684, 128] on link "Labot ieskaiti" at bounding box center [679, 118] width 102 height 20
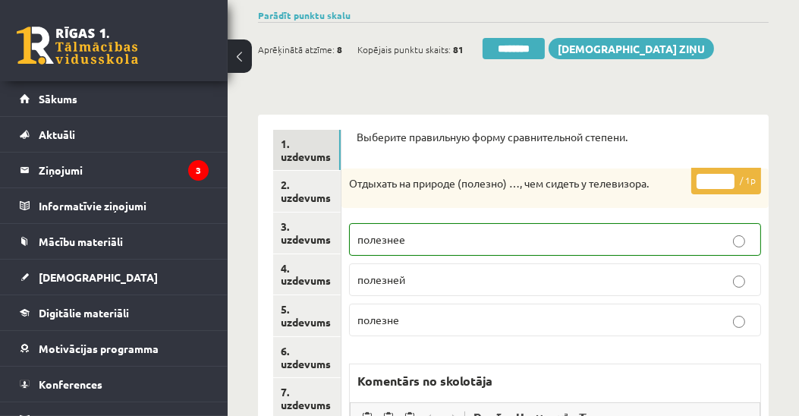
scroll to position [130, 0]
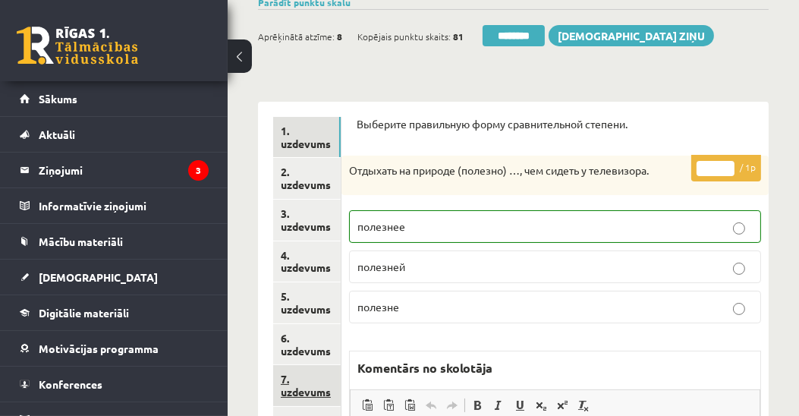
click at [295, 392] on link "7. uzdevums" at bounding box center [307, 385] width 68 height 41
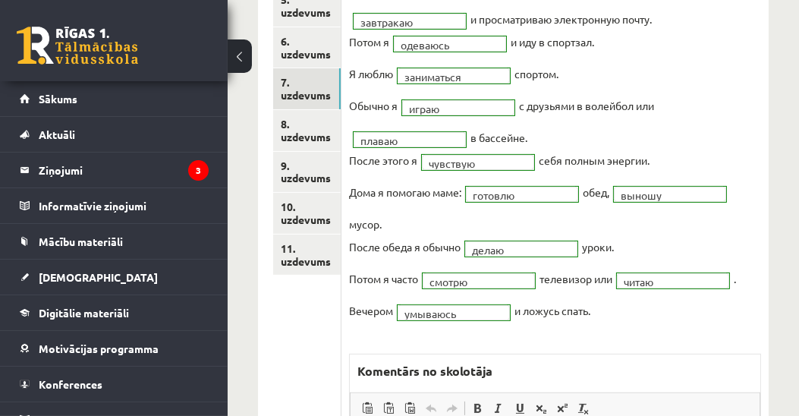
scroll to position [477, 0]
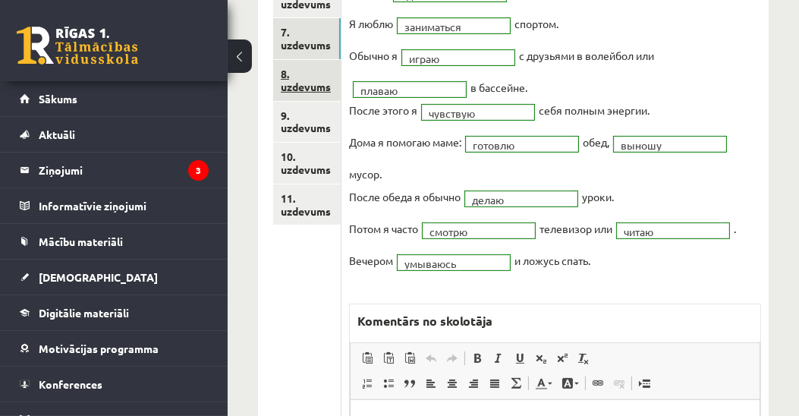
click at [295, 84] on link "8. uzdevums" at bounding box center [307, 80] width 68 height 41
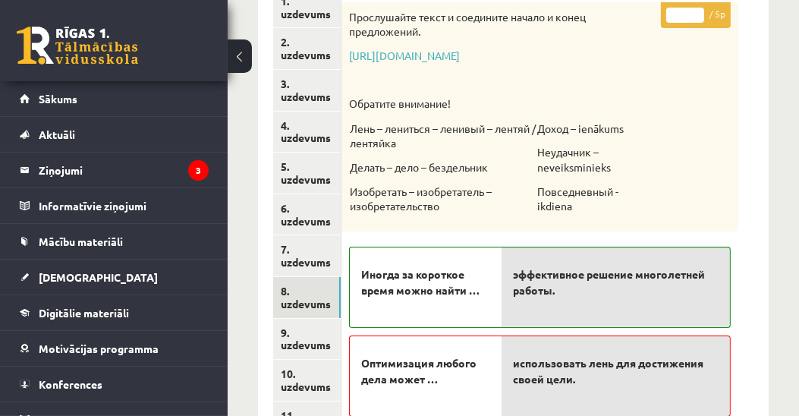
scroll to position [43, 0]
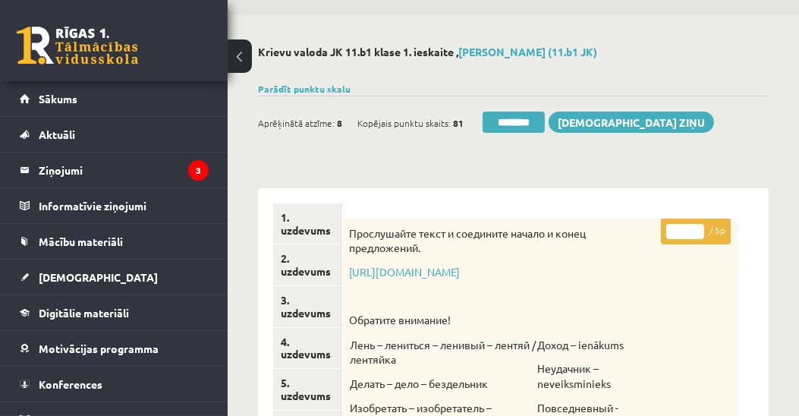
drag, startPoint x: 685, startPoint y: 232, endPoint x: 676, endPoint y: 232, distance: 8.4
click at [676, 232] on input "*" at bounding box center [685, 231] width 38 height 15
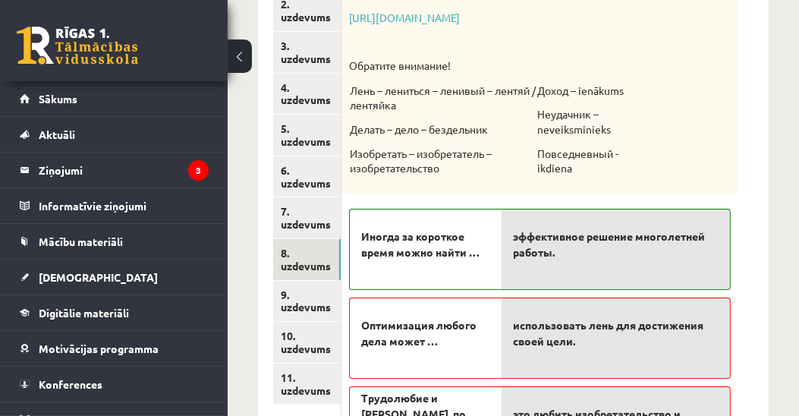
scroll to position [433, 0]
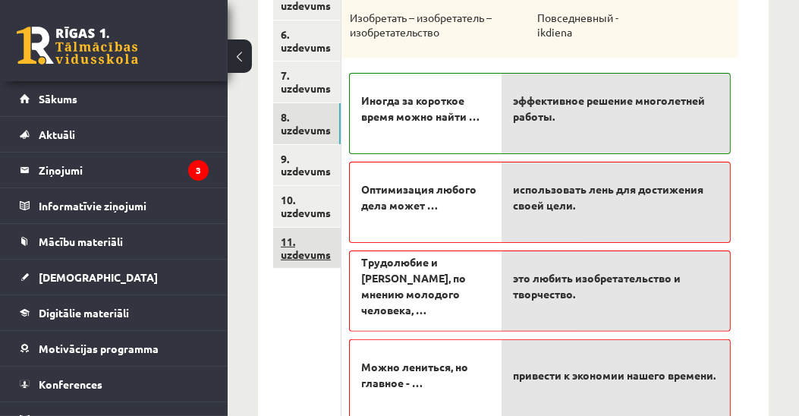
type input "*"
click at [310, 253] on link "11. uzdevums" at bounding box center [307, 248] width 68 height 41
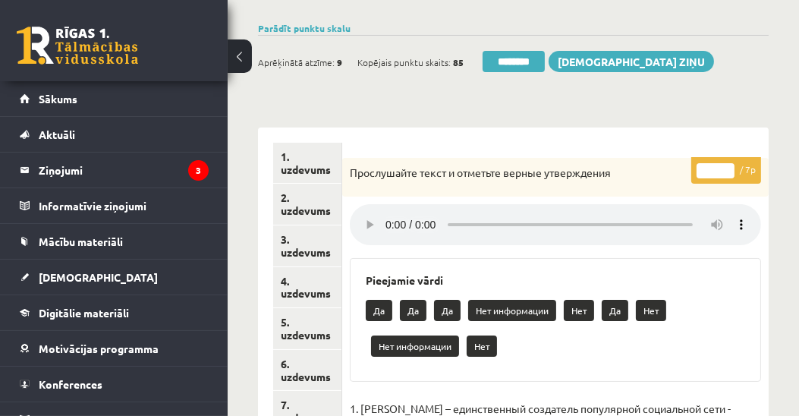
scroll to position [87, 0]
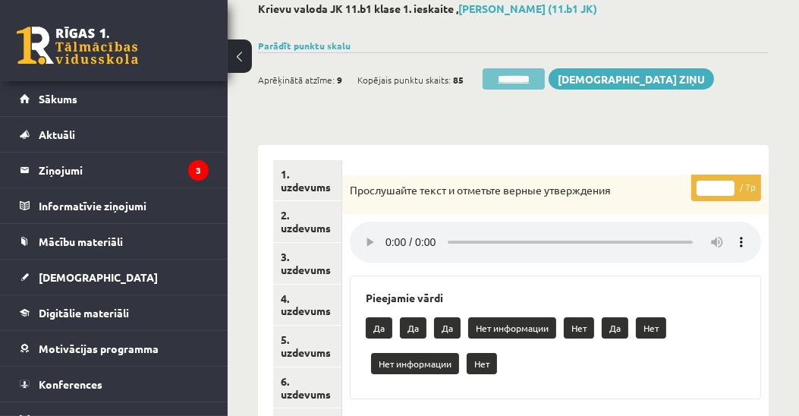
click at [522, 76] on input "********" at bounding box center [514, 78] width 62 height 21
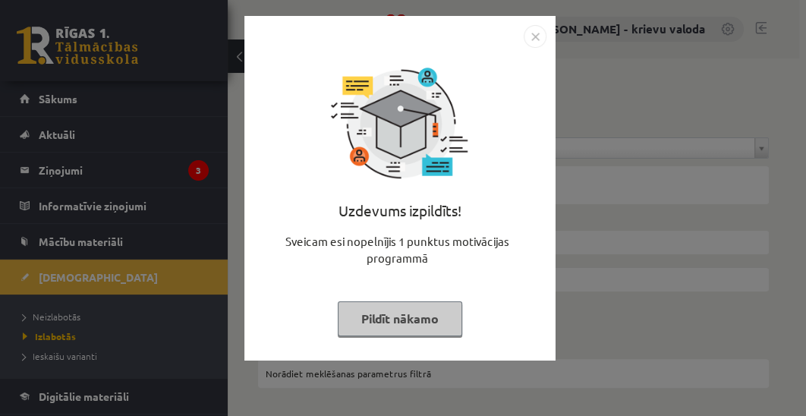
click at [419, 317] on button "Pildīt nākamo" at bounding box center [400, 318] width 124 height 35
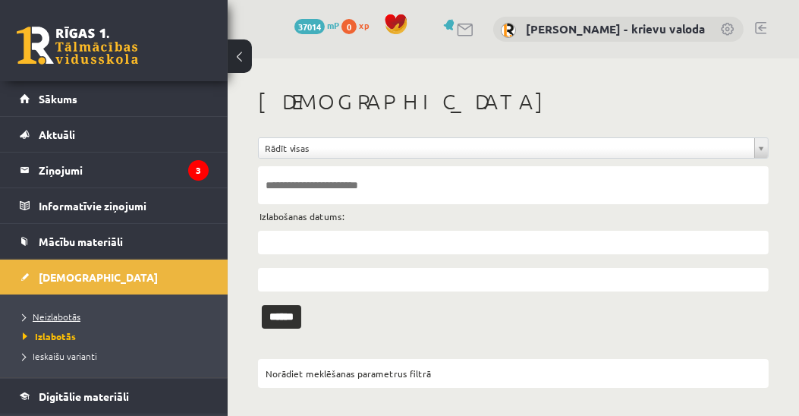
click at [52, 316] on span "Neizlabotās" at bounding box center [52, 316] width 58 height 12
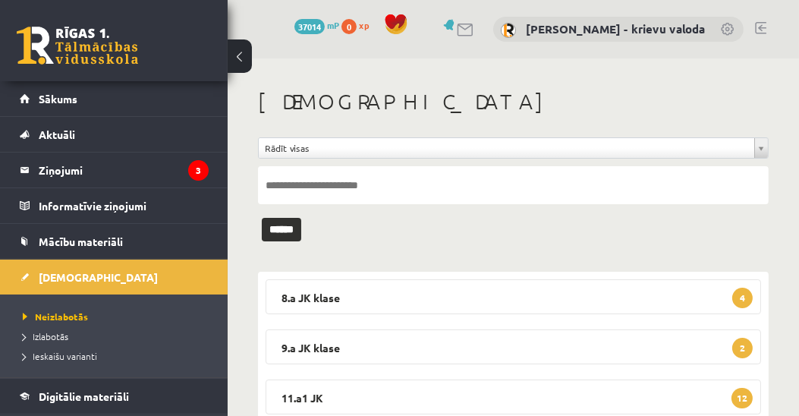
click at [763, 28] on link at bounding box center [760, 28] width 11 height 12
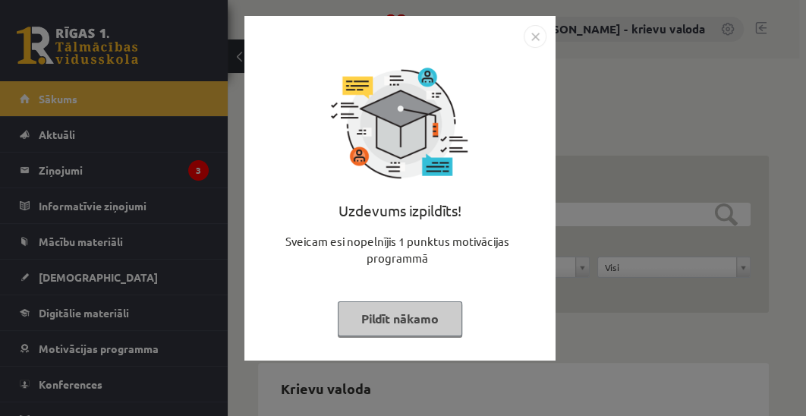
click at [404, 317] on button "Pildīt nākamo" at bounding box center [400, 318] width 124 height 35
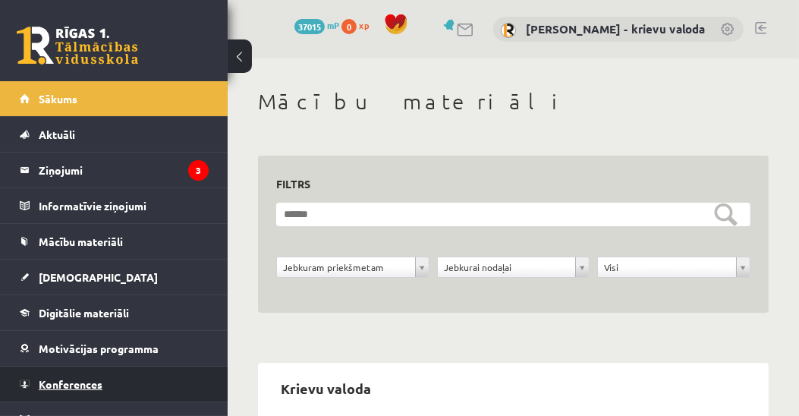
drag, startPoint x: 87, startPoint y: 381, endPoint x: 96, endPoint y: 386, distance: 10.2
click at [87, 381] on span "Konferences" at bounding box center [71, 384] width 64 height 14
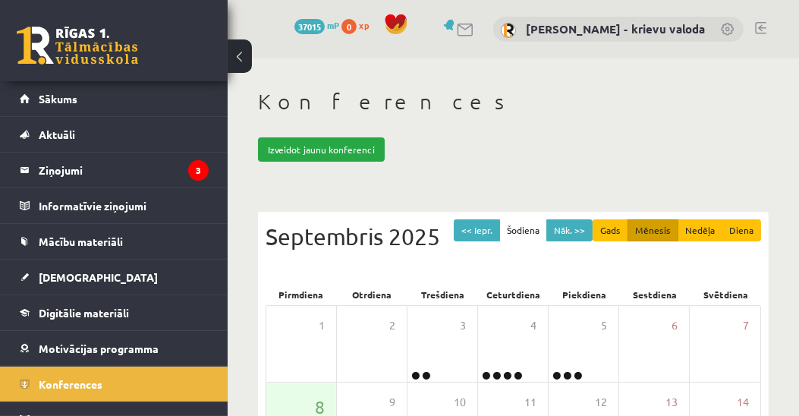
click at [762, 26] on link at bounding box center [760, 28] width 11 height 12
